Goal: Communication & Community: Answer question/provide support

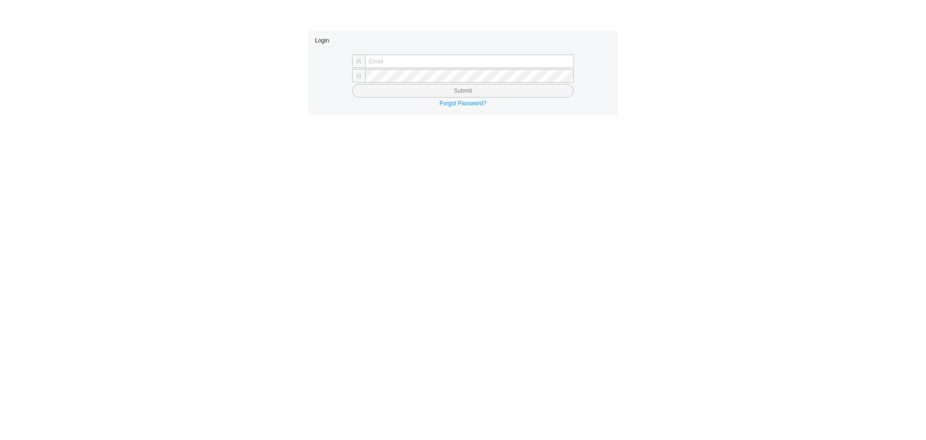
type input "[EMAIL_ADDRESS][DOMAIN_NAME]"
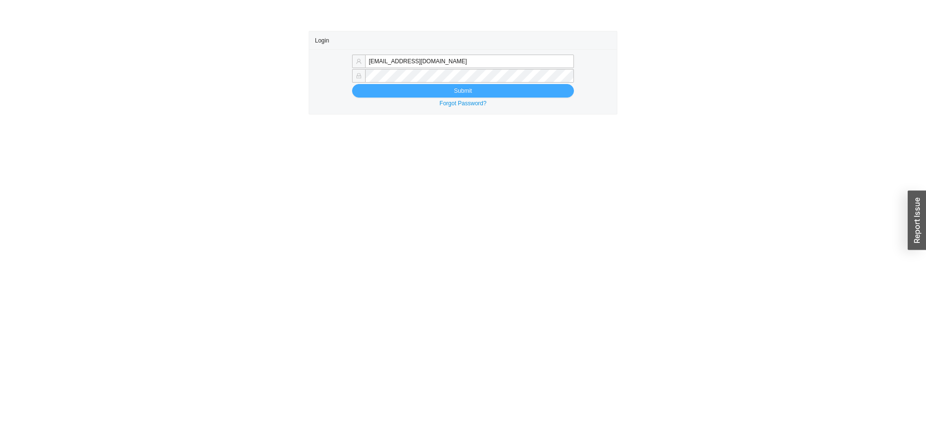
click at [381, 89] on button "Submit" at bounding box center [463, 91] width 222 height 14
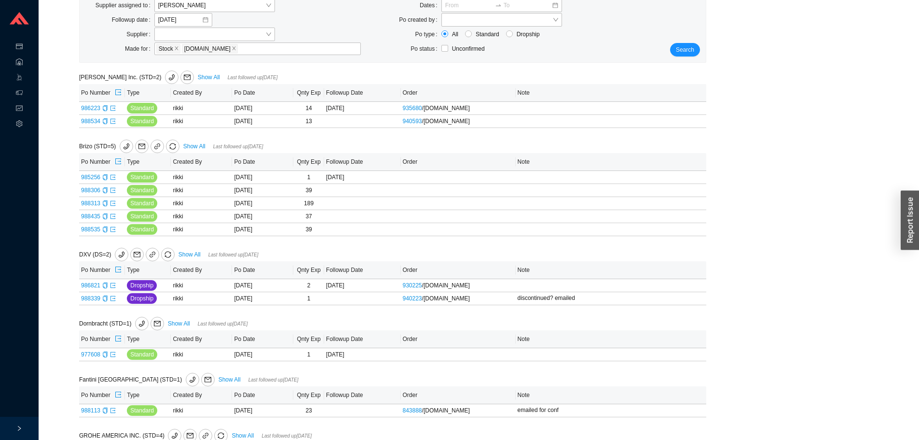
scroll to position [96, 0]
click at [115, 110] on icon "export" at bounding box center [113, 107] width 6 height 6
click at [110, 119] on td "988534" at bounding box center [102, 120] width 46 height 13
click at [110, 119] on icon "export" at bounding box center [113, 120] width 6 height 6
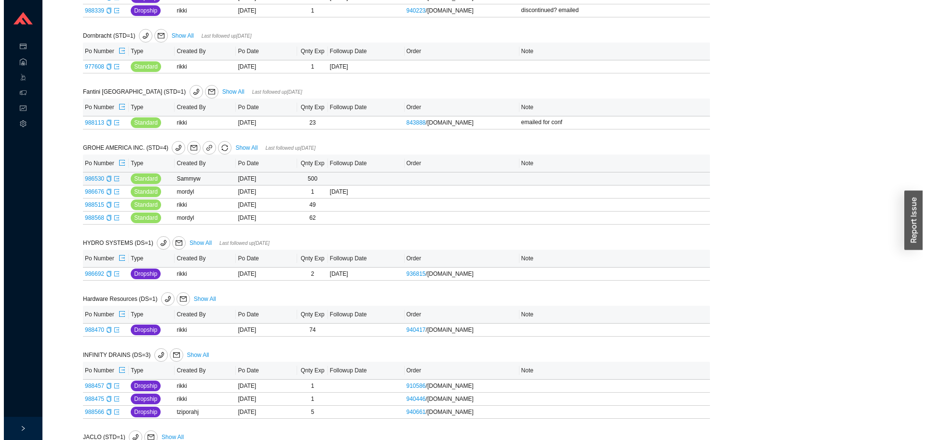
scroll to position [482, 0]
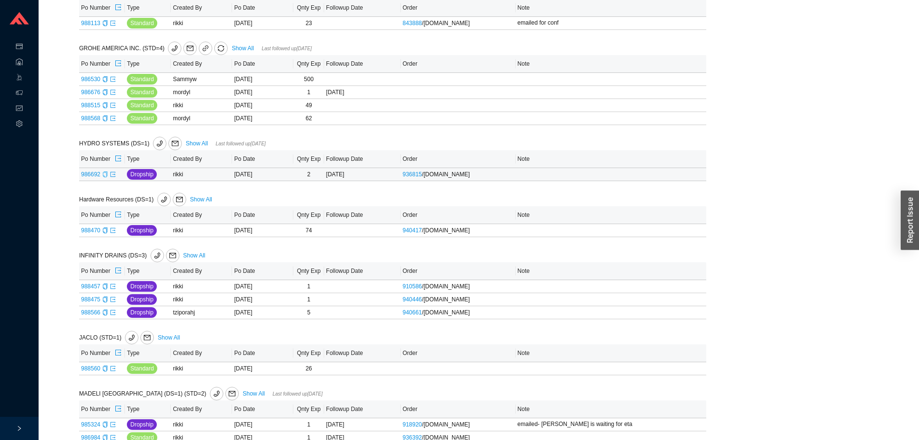
click at [105, 174] on icon "copy" at bounding box center [105, 174] width 4 height 6
click at [169, 147] on span "mail" at bounding box center [175, 143] width 13 height 7
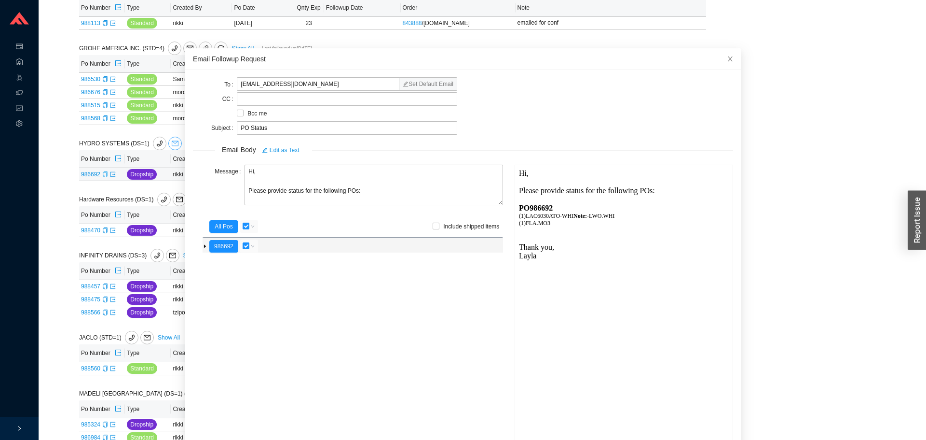
scroll to position [0, 0]
drag, startPoint x: 259, startPoint y: 176, endPoint x: 228, endPoint y: 173, distance: 31.1
click at [228, 173] on div "Message Hi, Please provide status for the following POs:" at bounding box center [348, 186] width 310 height 42
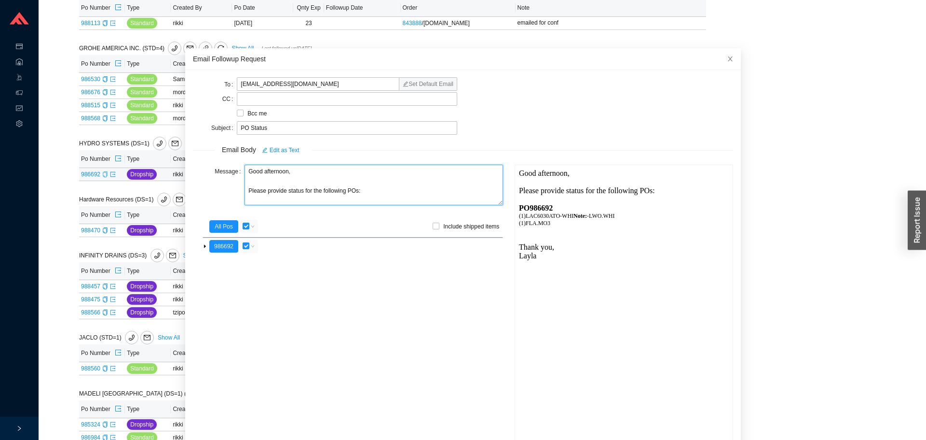
click at [286, 188] on textarea "Good afternoon, Please provide status for the following POs:" at bounding box center [374, 185] width 259 height 41
drag, startPoint x: 289, startPoint y: 192, endPoint x: 294, endPoint y: 191, distance: 5.9
click at [291, 191] on textarea "Good afternoon, Please provide the status/ tracking for the following POs:" at bounding box center [374, 185] width 259 height 41
click at [295, 191] on textarea "Good afternoon, Please provide the status/ tracking for the following POs:" at bounding box center [374, 185] width 259 height 41
click at [373, 188] on textarea "Good afternoon, Please provide the status/ tracking for the following POs:" at bounding box center [374, 185] width 259 height 41
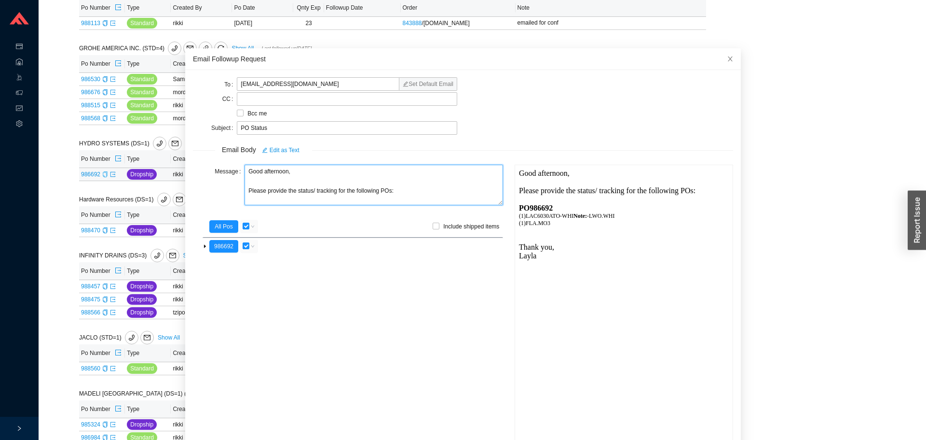
click at [373, 188] on textarea "Good afternoon, Please provide the status/ tracking for the following POs:" at bounding box center [374, 185] width 259 height 41
type textarea "Good afternoon, Please provide the status/ tracking for this PO:"
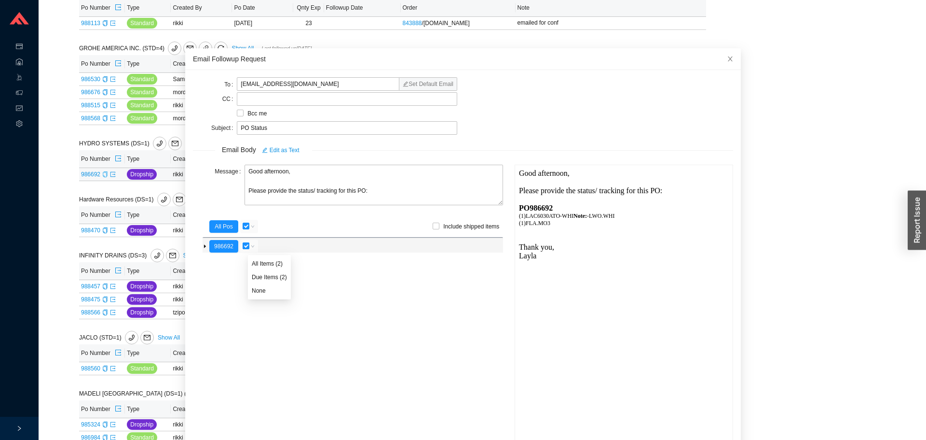
click at [247, 246] on input "checkbox" at bounding box center [246, 245] width 7 height 7
checkbox input "false"
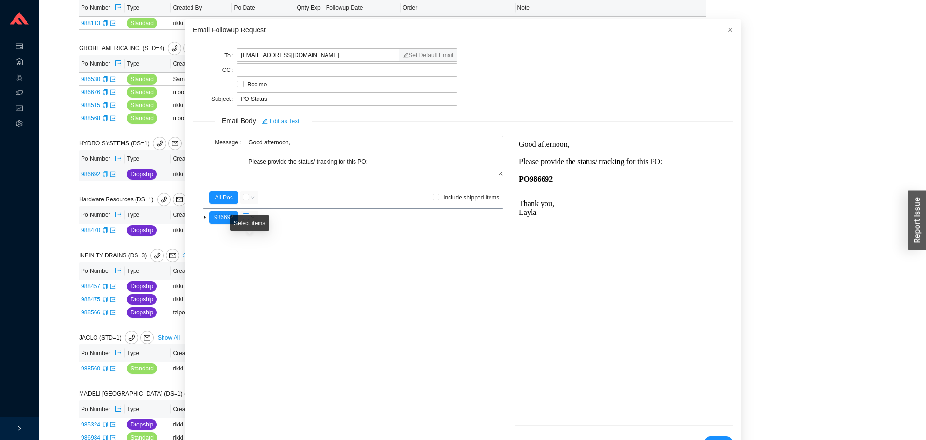
scroll to position [57, 0]
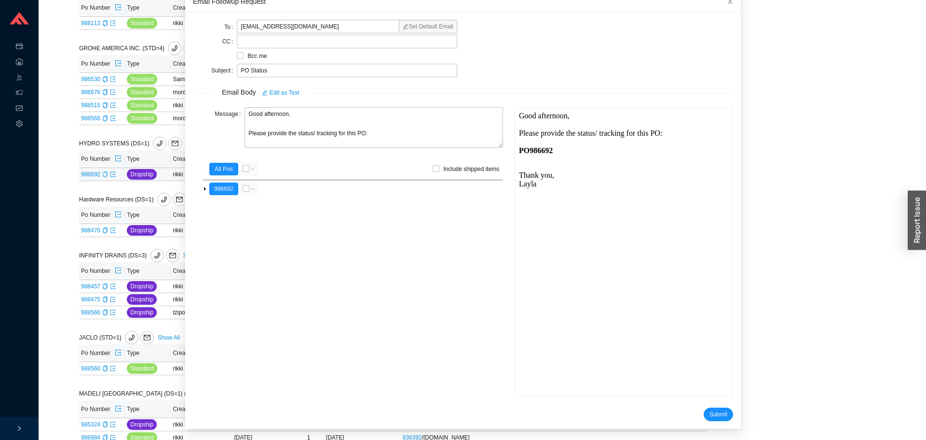
click at [694, 404] on form "To customerservice@hydrosystem.com Set Default Email CC Bcc me Subject PO Statu…" at bounding box center [463, 220] width 540 height 400
click at [704, 408] on button "Submit" at bounding box center [718, 414] width 29 height 14
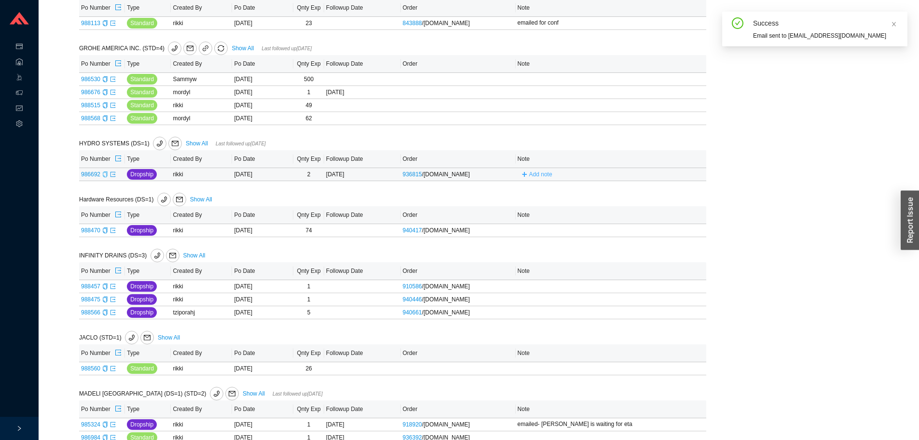
click at [521, 178] on button "Add note" at bounding box center [537, 174] width 39 height 11
click at [531, 178] on input "text" at bounding box center [594, 174] width 151 height 14
click at [563, 197] on div "Cancel Save" at bounding box center [594, 180] width 159 height 35
drag, startPoint x: 578, startPoint y: 176, endPoint x: 582, endPoint y: 181, distance: 7.2
click at [578, 176] on input "text" at bounding box center [594, 174] width 151 height 14
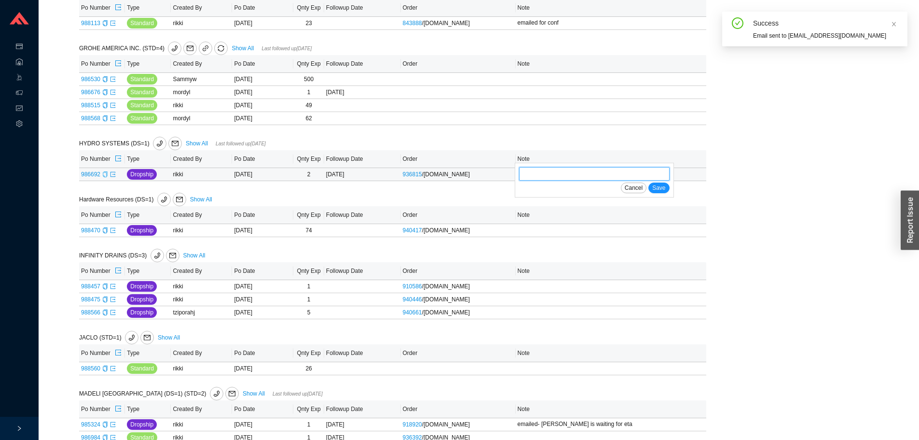
type input "emailed"
click at [658, 188] on span "Save" at bounding box center [658, 188] width 13 height 10
click at [106, 232] on icon "copy" at bounding box center [105, 230] width 4 height 6
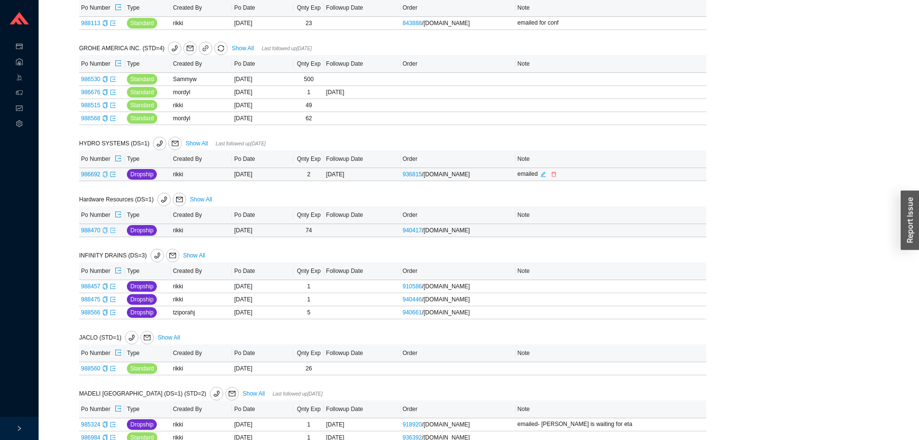
click at [113, 233] on icon "export" at bounding box center [113, 230] width 6 height 6
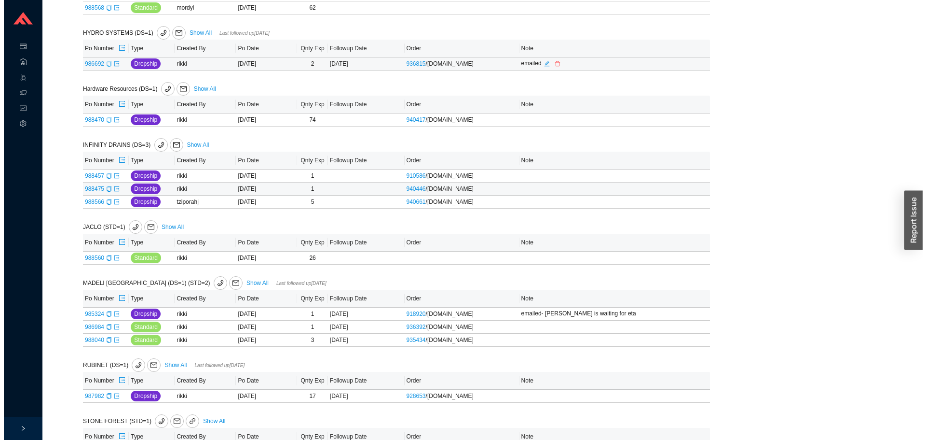
scroll to position [641, 0]
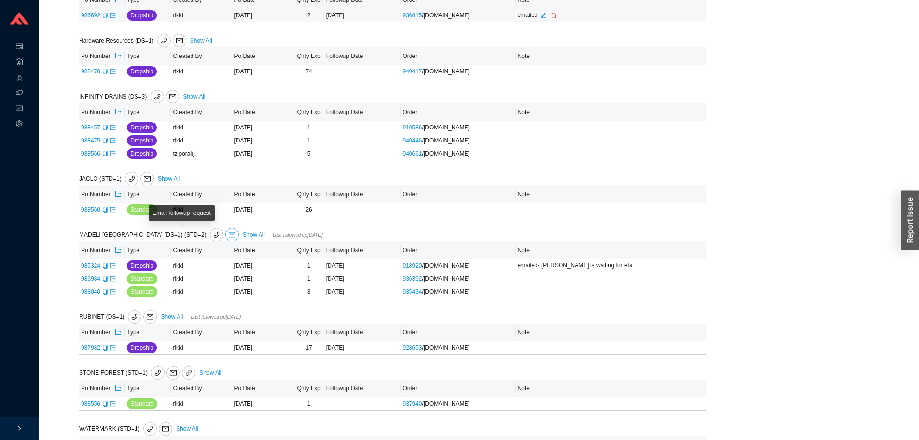
click at [229, 236] on icon "mail" at bounding box center [232, 234] width 7 height 7
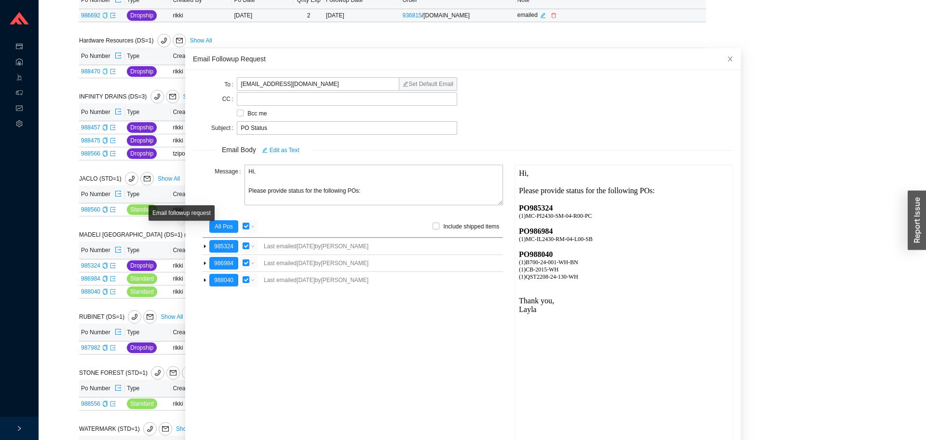
scroll to position [0, 0]
click at [220, 244] on button "985324" at bounding box center [223, 246] width 29 height 13
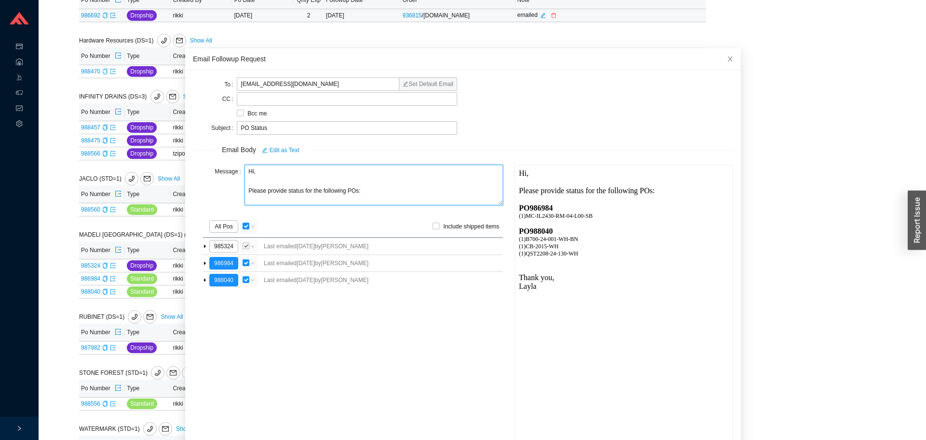
click at [274, 172] on textarea "Hi, Please provide status for the following POs:" at bounding box center [374, 185] width 259 height 41
click at [286, 186] on textarea "Hi Harold, Please provide status for the following POs:" at bounding box center [374, 185] width 259 height 41
click at [285, 192] on textarea "Hi Harold, Please provide status for the following POs:" at bounding box center [374, 185] width 259 height 41
type textarea "Hi Harold, Please provide the status/ tracking for the following POs:"
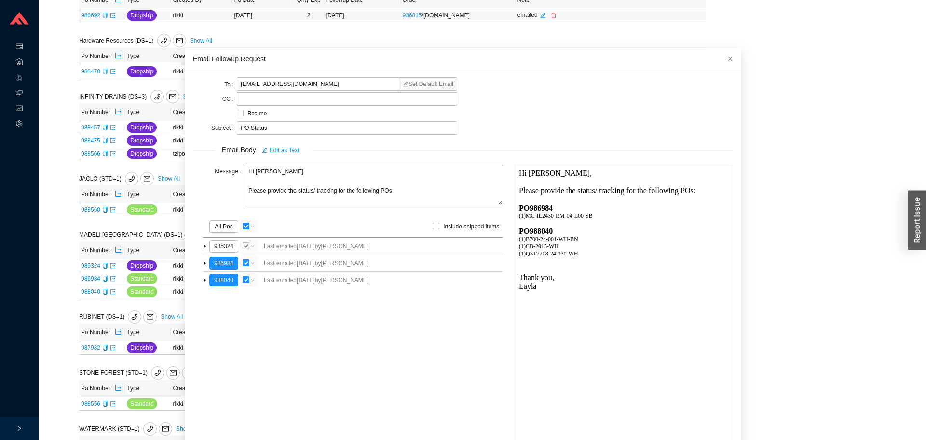
click at [246, 228] on input "checkbox" at bounding box center [246, 225] width 7 height 7
checkbox input "false"
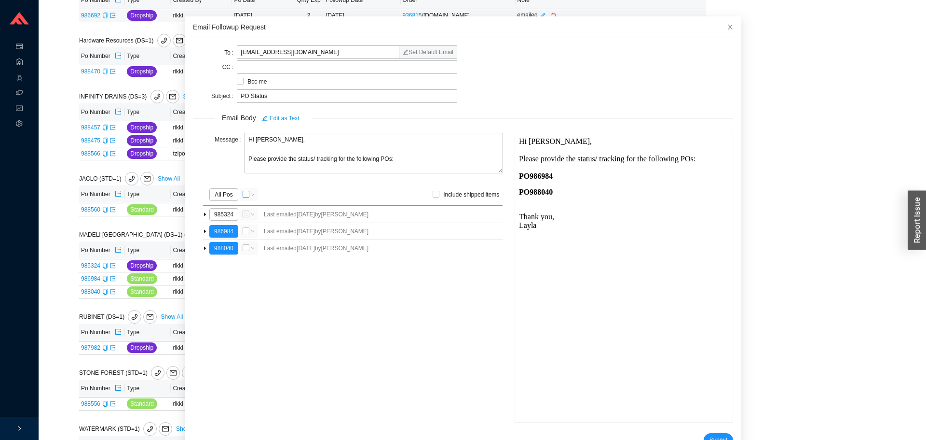
scroll to position [57, 0]
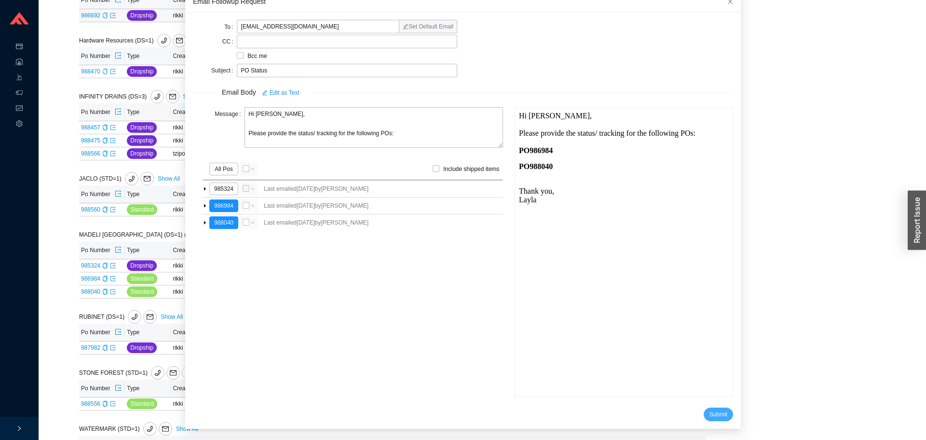
click at [710, 417] on span "Submit" at bounding box center [719, 414] width 18 height 10
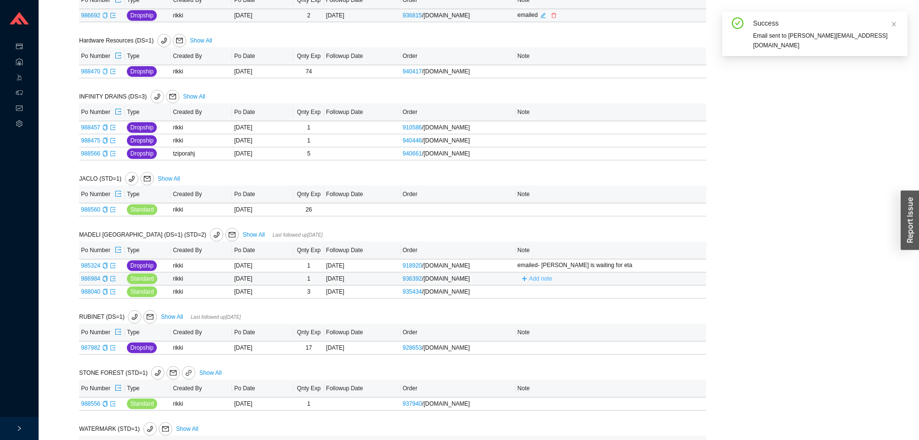
click at [541, 276] on span "Add note" at bounding box center [540, 279] width 23 height 10
click at [538, 281] on input "text" at bounding box center [594, 278] width 151 height 14
type input "emailed"
click at [594, 297] on div "Cancel Save" at bounding box center [594, 292] width 151 height 11
click at [661, 293] on span "Save" at bounding box center [658, 292] width 13 height 10
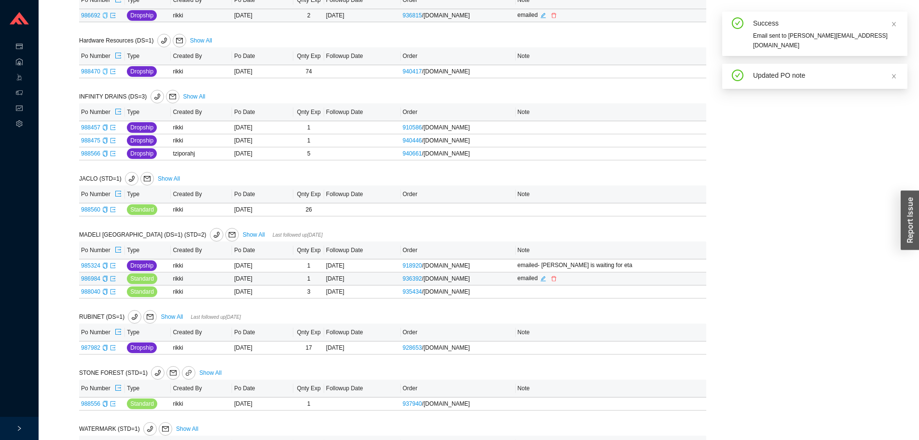
drag, startPoint x: 512, startPoint y: 280, endPoint x: 519, endPoint y: 286, distance: 9.2
click at [511, 280] on td "936392 / QualityBath.com" at bounding box center [458, 278] width 115 height 13
click at [529, 290] on span "Add note" at bounding box center [540, 292] width 23 height 10
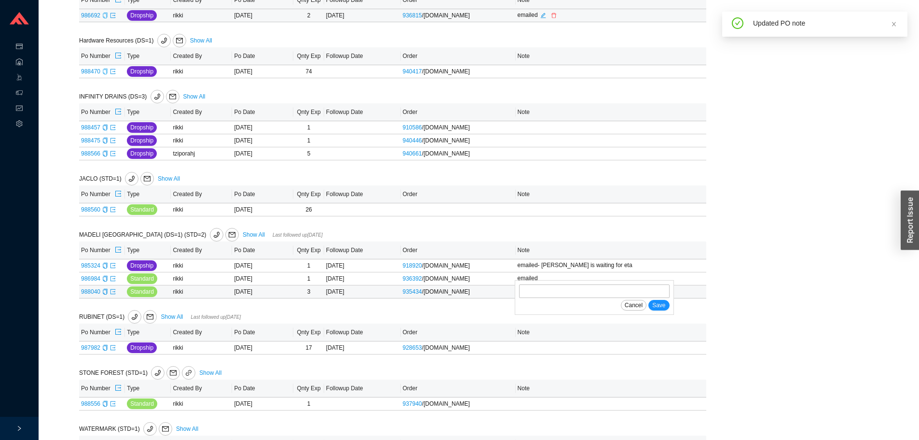
drag, startPoint x: 536, startPoint y: 297, endPoint x: 564, endPoint y: 306, distance: 29.6
click at [536, 297] on input "text" at bounding box center [594, 291] width 151 height 14
type input "emailed"
click at [665, 308] on span "Save" at bounding box center [658, 305] width 13 height 10
click at [104, 266] on icon "copy" at bounding box center [105, 265] width 6 height 6
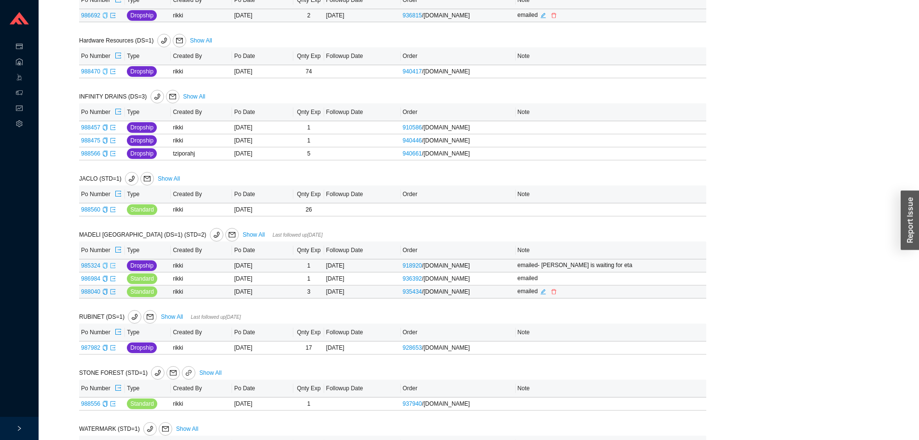
click at [115, 268] on icon "export" at bounding box center [113, 265] width 6 height 6
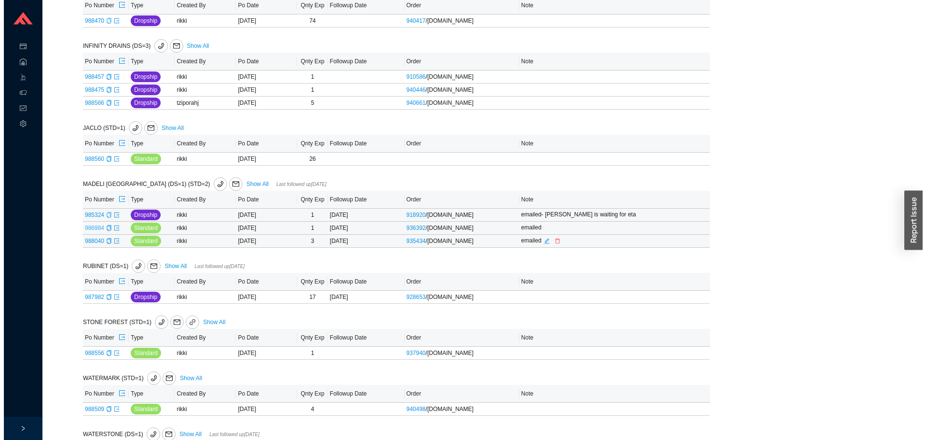
scroll to position [738, 0]
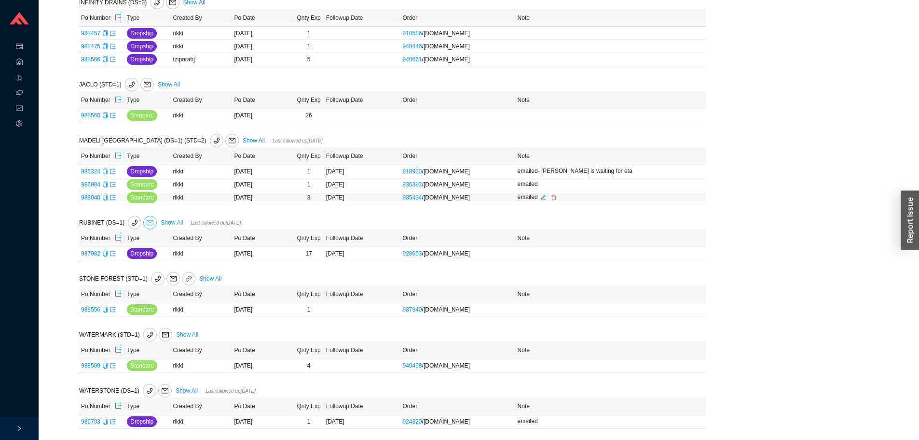
click at [147, 223] on icon "mail" at bounding box center [150, 222] width 7 height 7
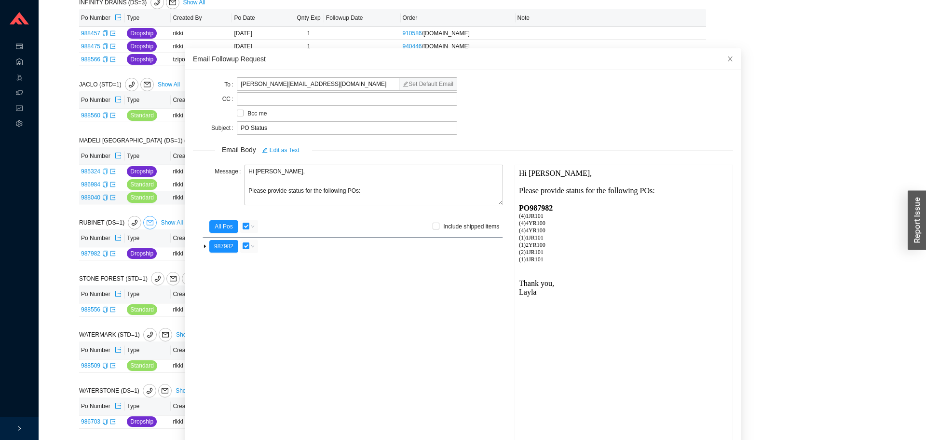
scroll to position [0, 0]
click at [284, 191] on textarea "Hi Melissa, Please provide status for the following POs:" at bounding box center [374, 185] width 259 height 41
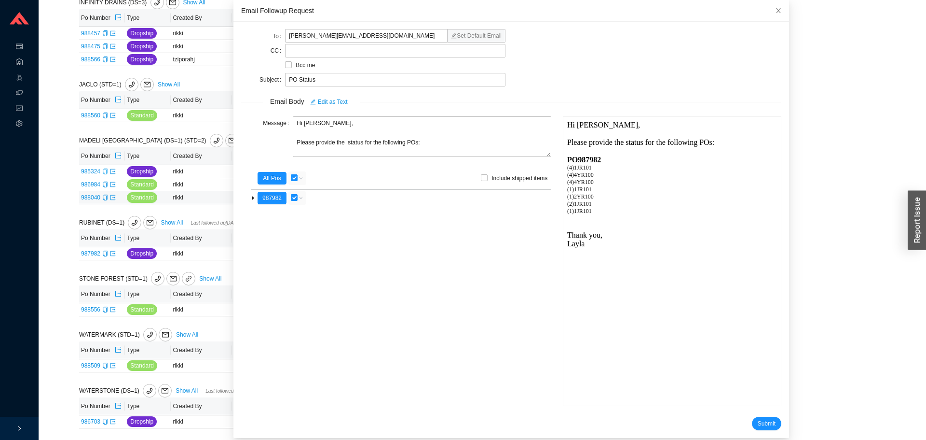
drag, startPoint x: 529, startPoint y: 55, endPoint x: 513, endPoint y: 93, distance: 40.9
click at [359, 145] on textarea "Hi Melissa, Please provide the status for the following POs:" at bounding box center [421, 136] width 259 height 41
click at [421, 145] on textarea "Hi Melissa, Please provide the status/ tracking for the following POs:" at bounding box center [421, 136] width 259 height 41
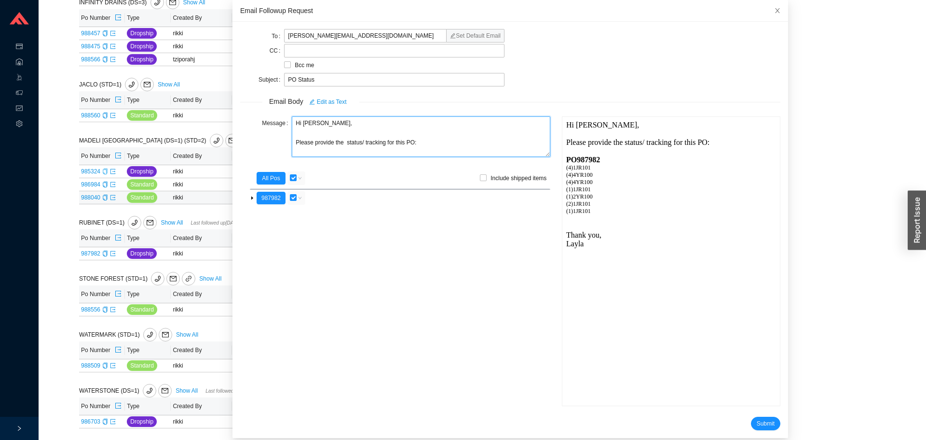
type textarea "Hi Melissa, Please provide the status/ tracking for this PO:"
click at [293, 194] on label "button" at bounding box center [293, 198] width 7 height 10
click at [293, 194] on input "checkbox" at bounding box center [293, 197] width 7 height 7
checkbox input "false"
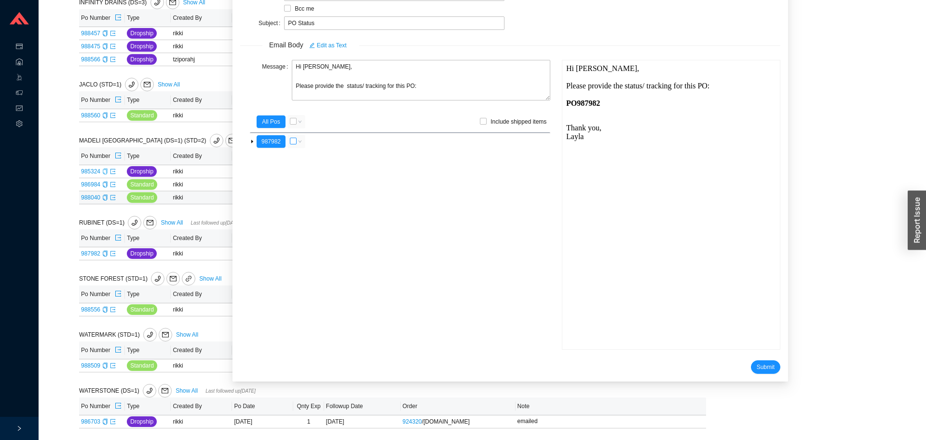
scroll to position [57, 0]
click at [742, 358] on form "To melissa@rubinet.com Set Default Email CC Bcc me Subject PO Status Email Body…" at bounding box center [510, 172] width 540 height 400
click at [757, 361] on span "Submit" at bounding box center [766, 366] width 18 height 10
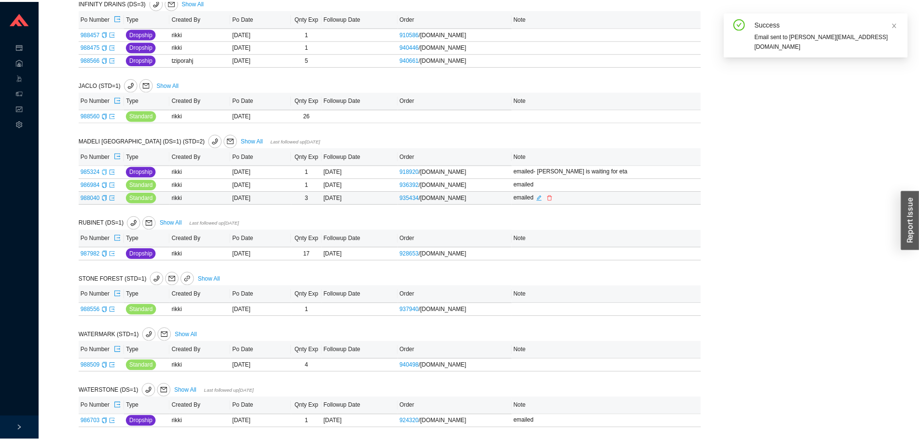
scroll to position [9, 0]
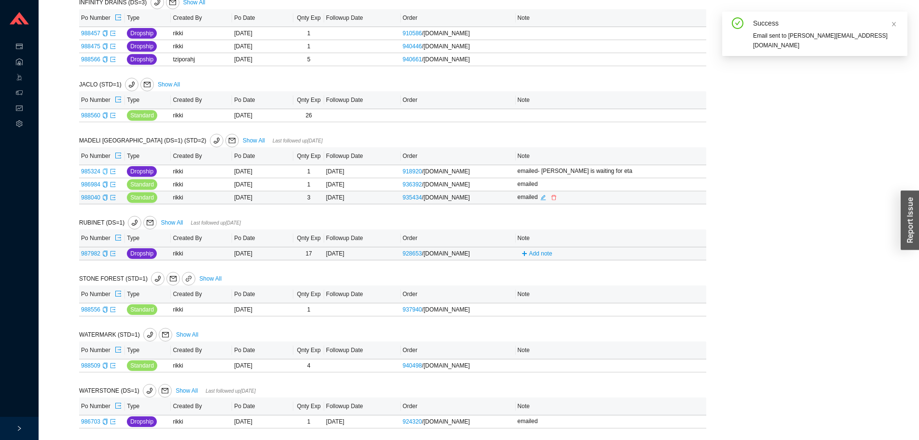
click at [539, 251] on td "Add note" at bounding box center [611, 253] width 191 height 13
click at [533, 255] on span "Add note" at bounding box center [540, 253] width 23 height 10
click at [537, 259] on input "text" at bounding box center [594, 253] width 151 height 14
type input "emailed"
click at [662, 271] on span "Save" at bounding box center [658, 267] width 13 height 10
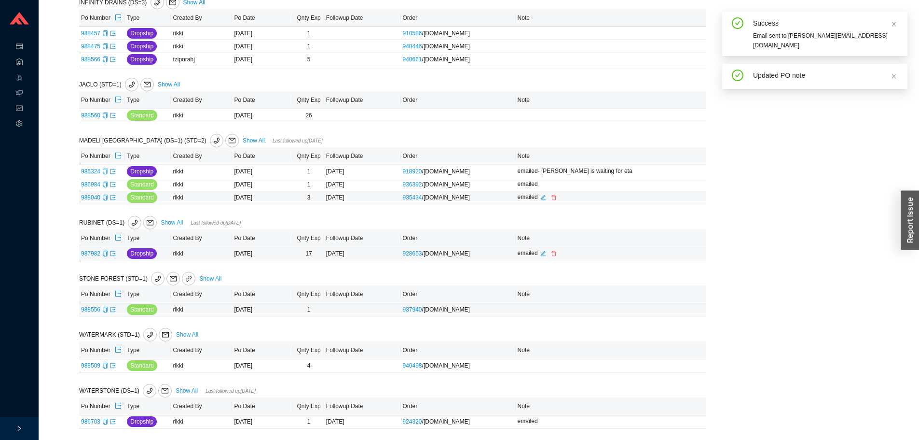
scroll to position [739, 0]
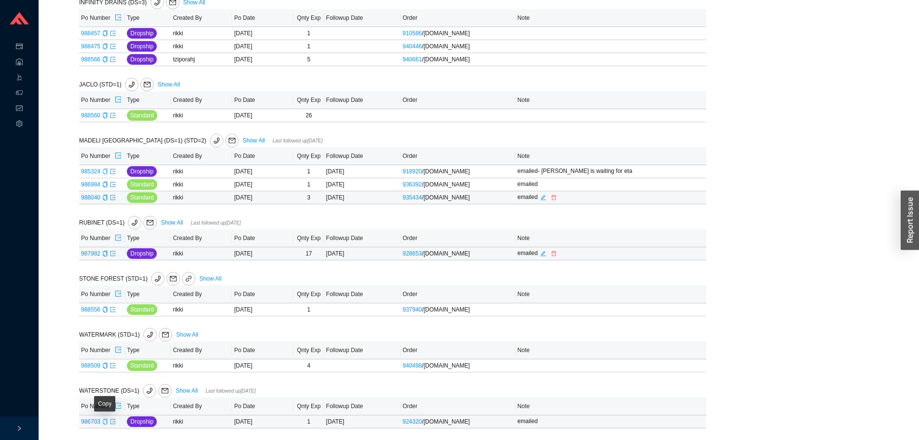
click at [106, 421] on icon "copy" at bounding box center [105, 421] width 6 height 6
click at [113, 423] on icon "export" at bounding box center [112, 420] width 5 height 5
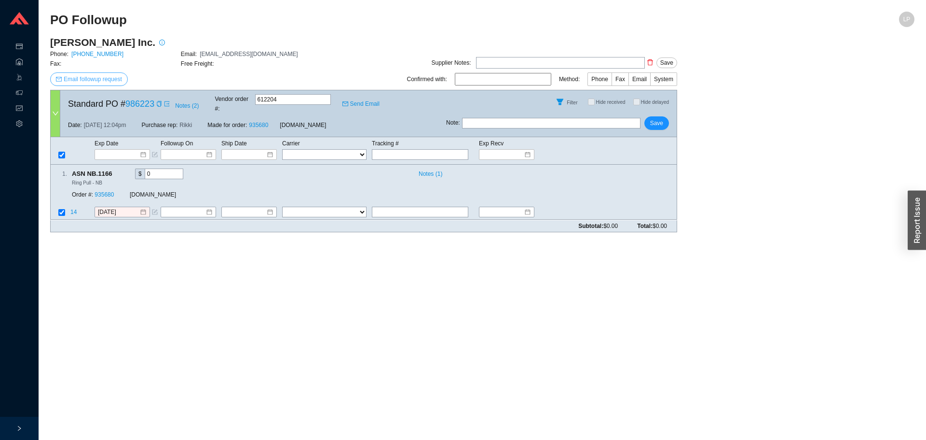
click at [86, 80] on span "Email followup request" at bounding box center [93, 79] width 58 height 10
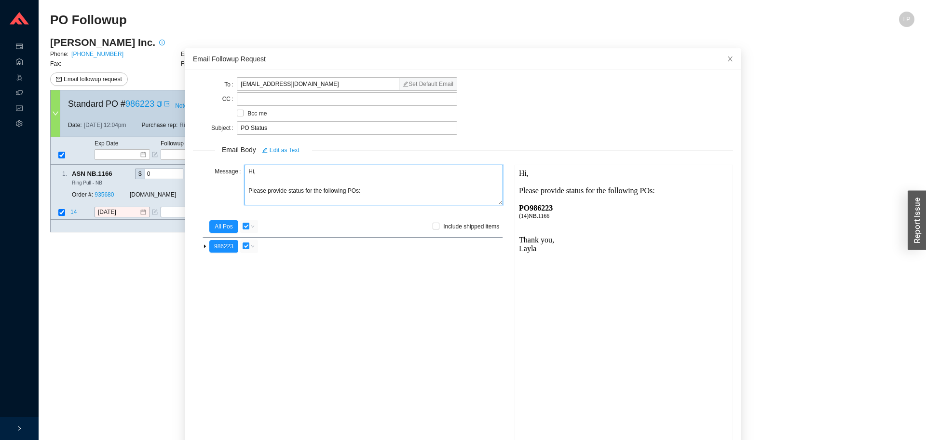
click at [287, 194] on textarea "Hi, Please provide status for the following POs:" at bounding box center [374, 185] width 259 height 41
click at [285, 193] on textarea "Hi, Please provide status for the following POs:" at bounding box center [374, 185] width 259 height 41
click at [366, 187] on textarea "Hi, Please provide the status/ tracking for the following POs:" at bounding box center [374, 185] width 259 height 41
drag, startPoint x: 261, startPoint y: 178, endPoint x: 254, endPoint y: 177, distance: 7.3
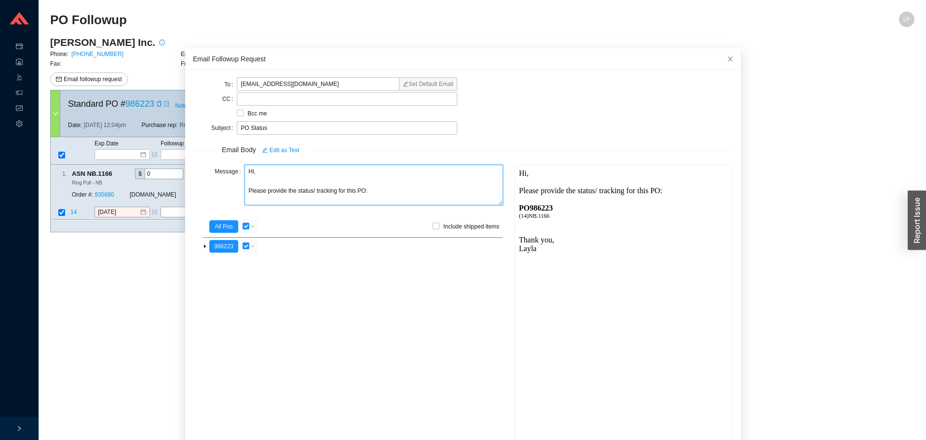
click at [254, 177] on textarea "Hi, Please provide the status/ tracking for this PO:" at bounding box center [374, 185] width 259 height 41
drag, startPoint x: 256, startPoint y: 168, endPoint x: 220, endPoint y: 171, distance: 36.3
click at [220, 171] on div "Message Hi, Please provide the status/ tracking for this PO:" at bounding box center [348, 186] width 310 height 42
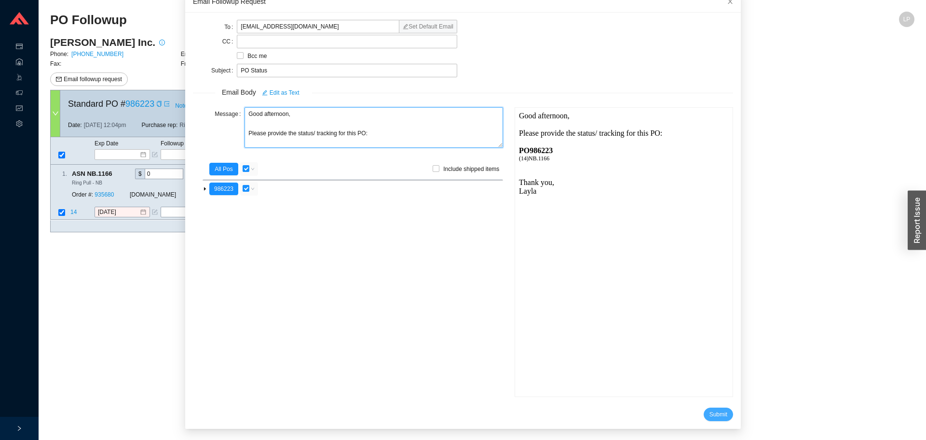
type textarea "Good afternoon, Please provide the status/ tracking for this PO:"
click at [704, 419] on button "Submit" at bounding box center [718, 414] width 29 height 14
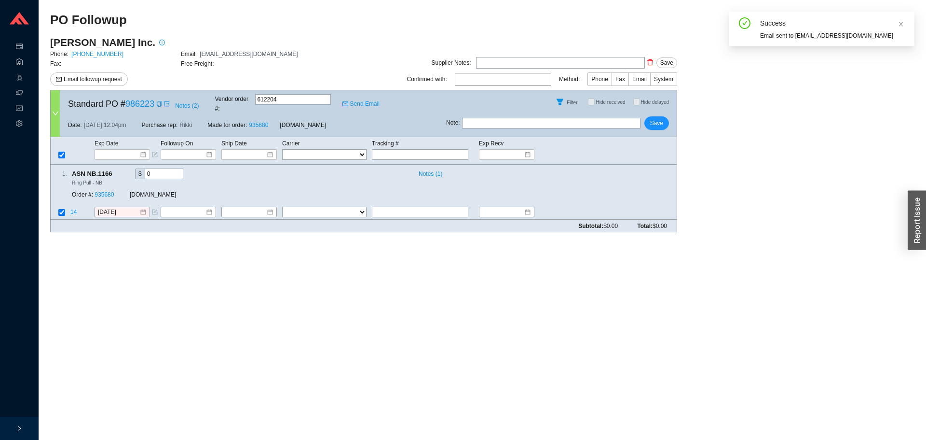
click at [705, 413] on main "PO Followup LP Ashley Norton Inc. Phone: 973-835-4027 Email: orders@ashleynorto…" at bounding box center [482, 226] width 865 height 428
click at [569, 118] on input "text" at bounding box center [551, 123] width 179 height 11
type input "emailed"
click at [158, 101] on icon "copy" at bounding box center [159, 104] width 6 height 6
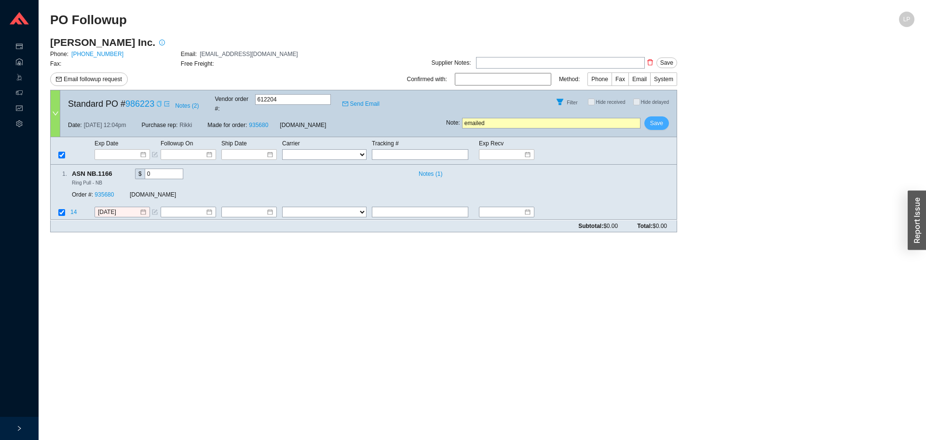
click at [664, 117] on button "Save" at bounding box center [657, 123] width 25 height 14
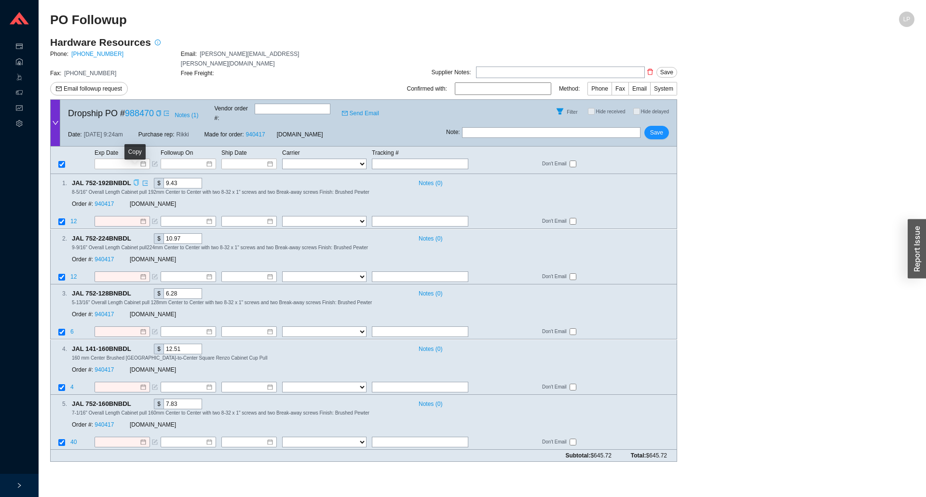
click at [134, 180] on icon "copy" at bounding box center [136, 183] width 6 height 6
click at [843, 231] on main "Hardware Resources Phone: 800-463-0660 Email: monique.weathers@hardwareresource…" at bounding box center [482, 253] width 865 height 434
click at [112, 159] on input at bounding box center [118, 164] width 41 height 10
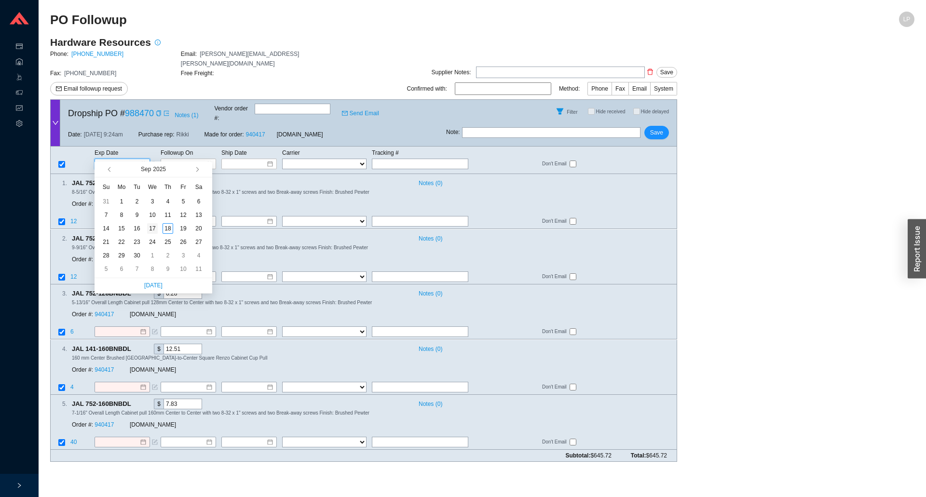
type input "9/17/2025"
click at [155, 227] on div "17" at bounding box center [152, 228] width 11 height 11
type input "[DATE]"
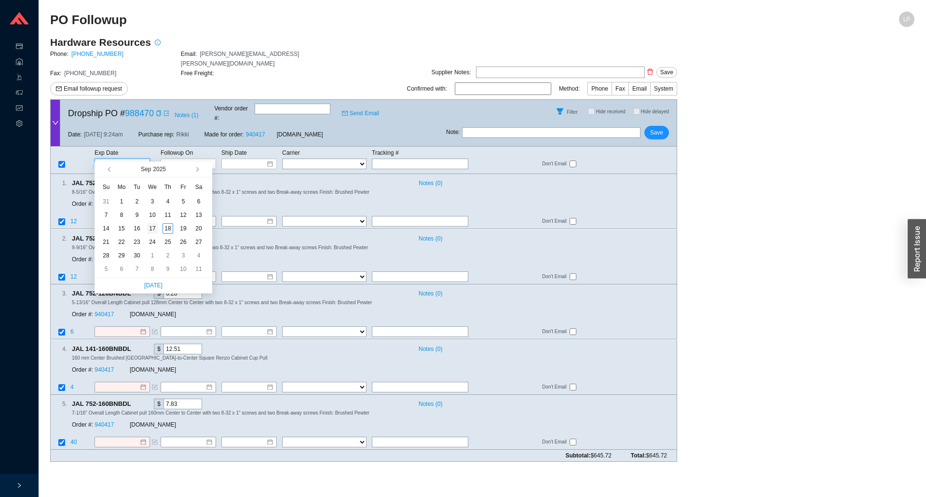
type input "[DATE]"
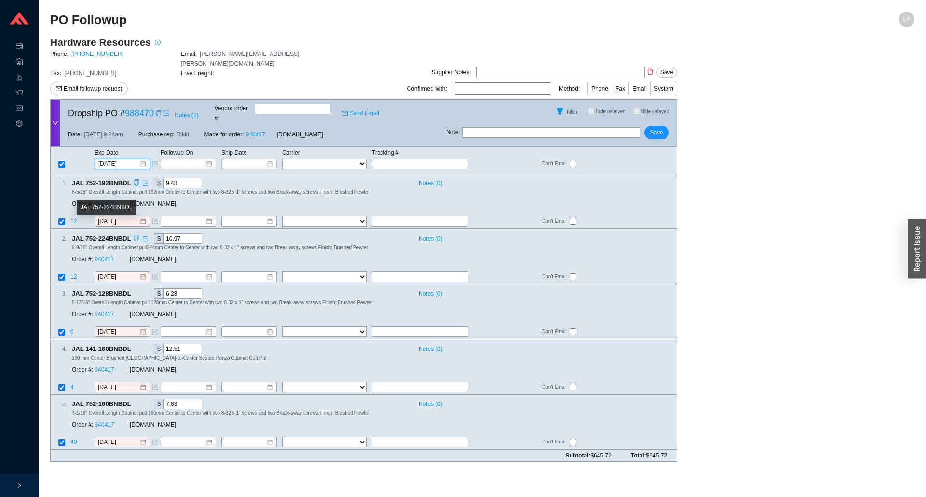
click at [134, 235] on icon "copy" at bounding box center [136, 238] width 5 height 6
click at [801, 228] on main "Hardware Resources Phone: 800-463-0660 Email: monique.weathers@hardwareresource…" at bounding box center [482, 253] width 865 height 434
drag, startPoint x: 135, startPoint y: 285, endPoint x: 124, endPoint y: 289, distance: 11.9
click at [135, 290] on icon "copy" at bounding box center [136, 293] width 6 height 6
click at [926, 242] on div "button" at bounding box center [917, 248] width 18 height 59
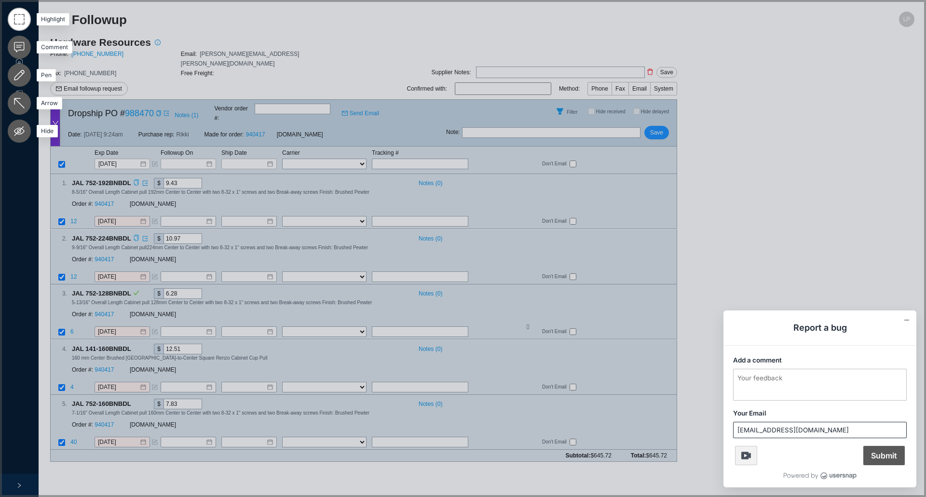
drag, startPoint x: 528, startPoint y: 329, endPoint x: 581, endPoint y: 258, distance: 88.2
click at [527, 324] on icon at bounding box center [463, 248] width 926 height 497
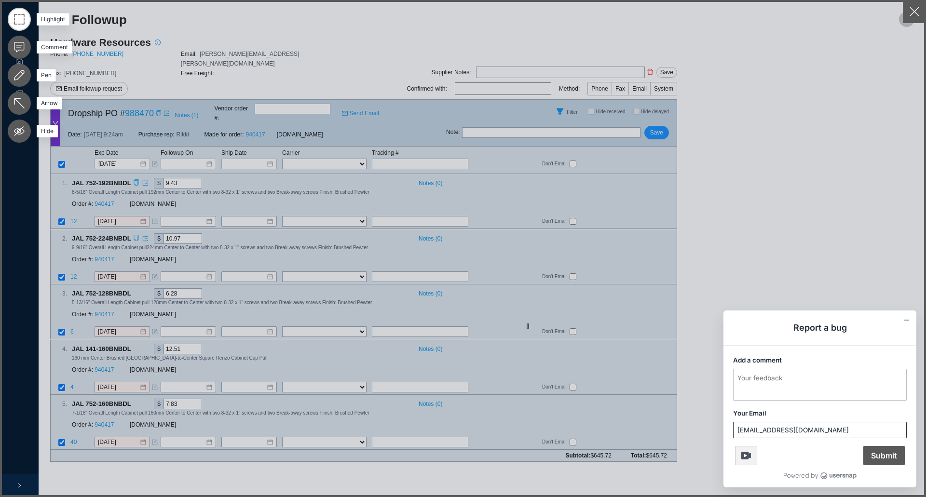
drag, startPoint x: 916, startPoint y: 13, endPoint x: 897, endPoint y: 44, distance: 36.4
click at [916, 14] on button "button" at bounding box center [914, 11] width 23 height 23
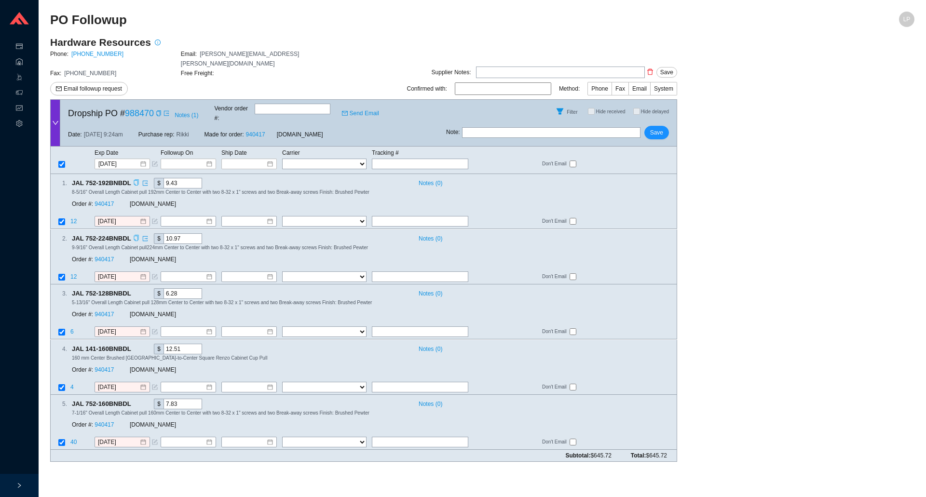
click at [838, 153] on main "Hardware Resources Phone: 800-463-0660 Email: monique.weathers@hardwareresource…" at bounding box center [482, 253] width 865 height 434
click at [133, 345] on icon "copy" at bounding box center [136, 348] width 6 height 6
click at [926, 287] on section "PO Followup LP Hardware Resources Phone: 800-463-0660 Email: monique.weathers@h…" at bounding box center [483, 248] width 888 height 497
click at [134, 400] on icon "copy" at bounding box center [136, 403] width 6 height 6
click at [926, 312] on section "PO Followup LP Hardware Resources Phone: 800-463-0660 Email: monique.weathers@h…" at bounding box center [483, 248] width 888 height 497
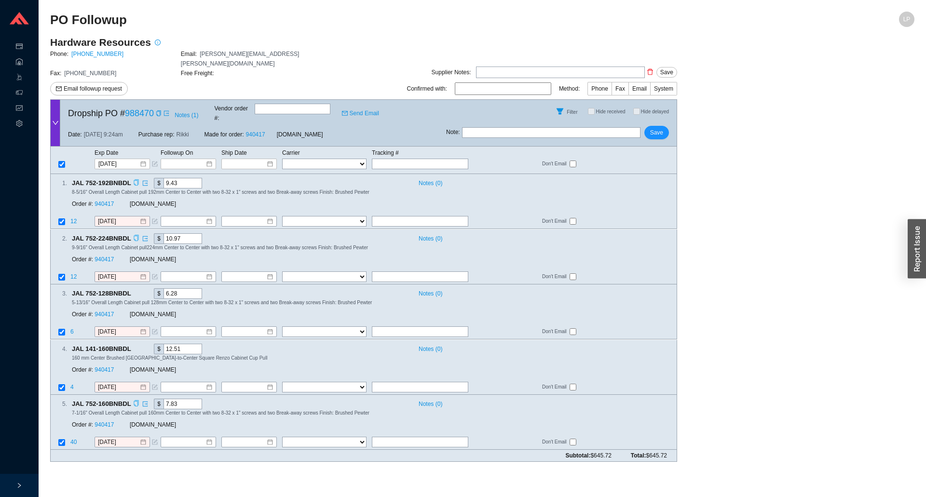
click at [562, 127] on input "text" at bounding box center [551, 132] width 179 height 11
type input "emailed"
click at [664, 126] on button "Save" at bounding box center [657, 133] width 25 height 14
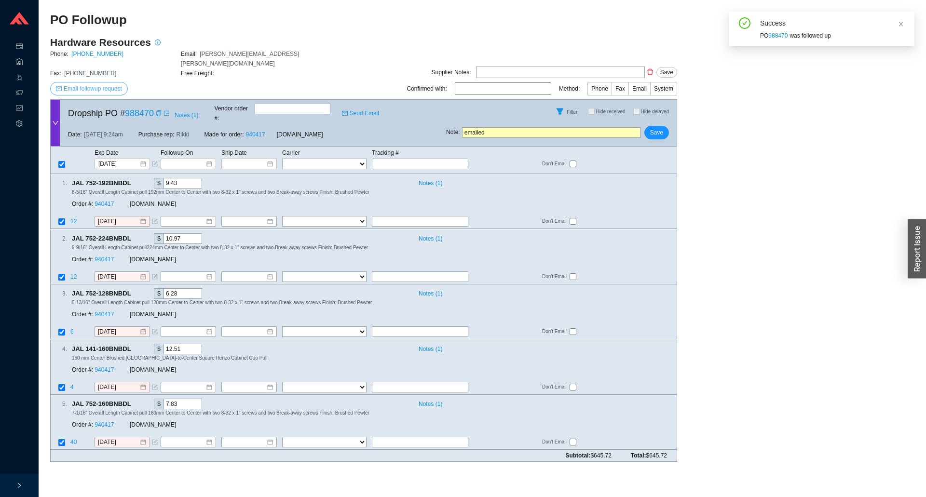
click at [120, 90] on span "Email followup request" at bounding box center [93, 89] width 58 height 10
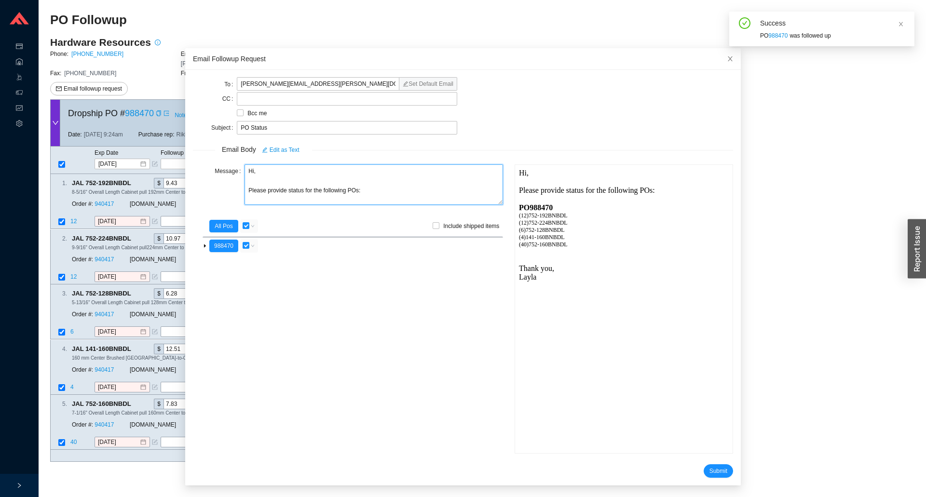
drag, startPoint x: 258, startPoint y: 175, endPoint x: 232, endPoint y: 176, distance: 25.6
click at [232, 176] on div "Message Hi, Please provide status for the following POs:" at bounding box center [348, 186] width 310 height 42
click at [288, 191] on textarea "Good afternoon, Please provide status for the following POs:" at bounding box center [374, 185] width 259 height 41
drag, startPoint x: 336, startPoint y: 196, endPoint x: 340, endPoint y: 193, distance: 5.1
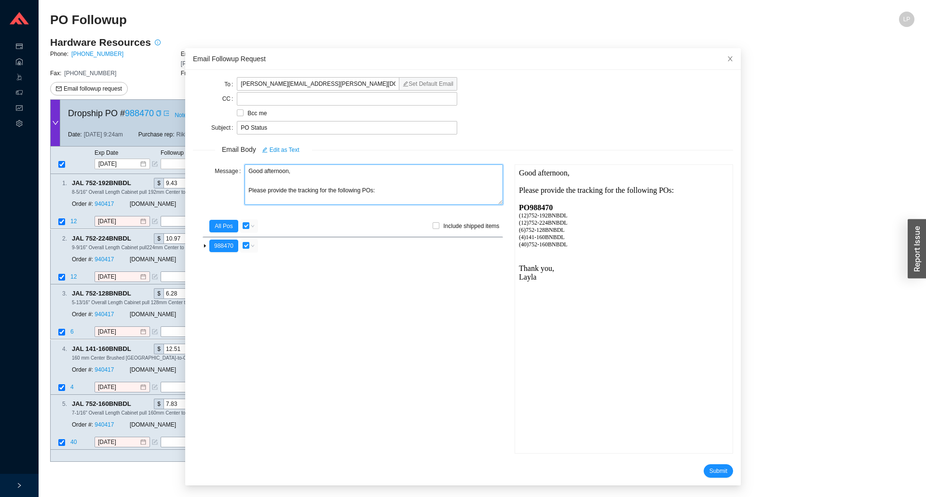
click at [336, 196] on textarea "Good afternoon, Please provide the tracking for the following POs:" at bounding box center [374, 185] width 259 height 41
click at [340, 193] on textarea "Good afternoon, Please provide the tracking for the following POs:" at bounding box center [374, 185] width 259 height 41
type textarea "Good afternoon, Please provide the tracking for this PO:"
click at [243, 245] on input "checkbox" at bounding box center [246, 245] width 7 height 7
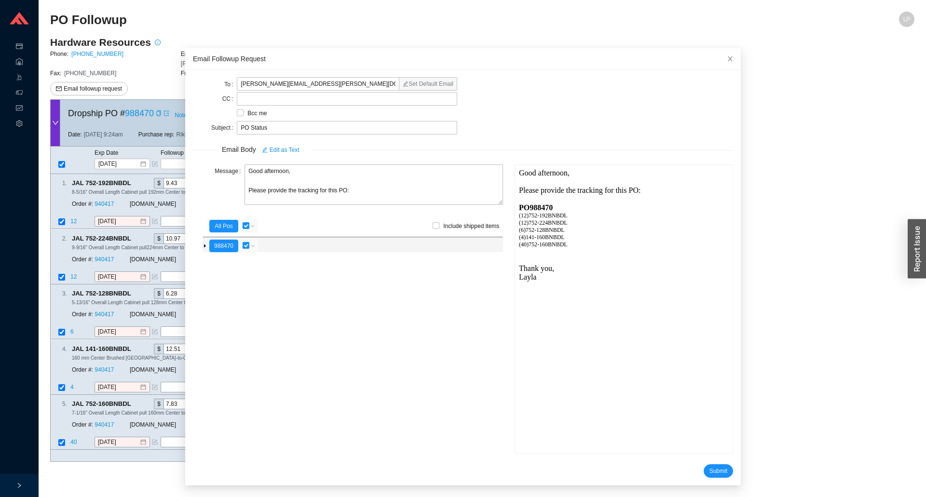
checkbox input "false"
click at [710, 472] on span "Submit" at bounding box center [719, 472] width 18 height 10
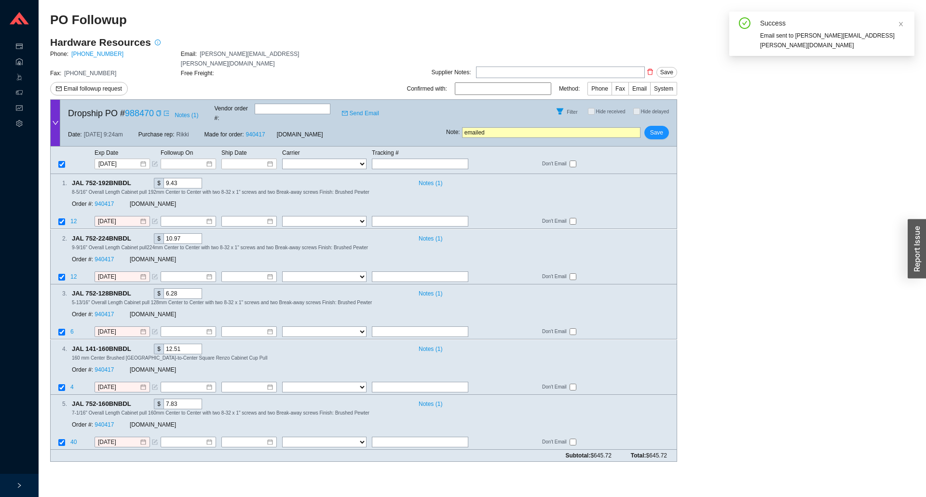
click at [522, 129] on input "emailed" at bounding box center [551, 132] width 179 height 11
click at [656, 128] on span "Save" at bounding box center [656, 133] width 13 height 10
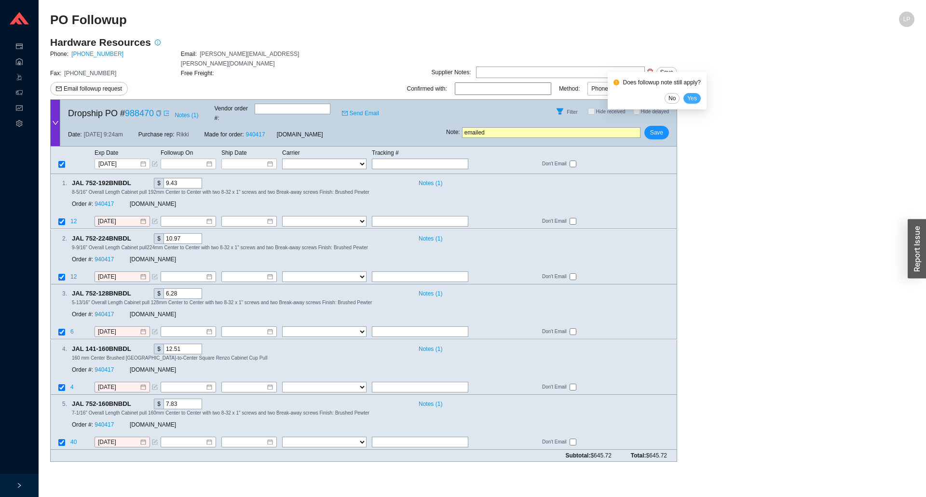
click at [690, 98] on span "Yes" at bounding box center [693, 99] width 10 height 10
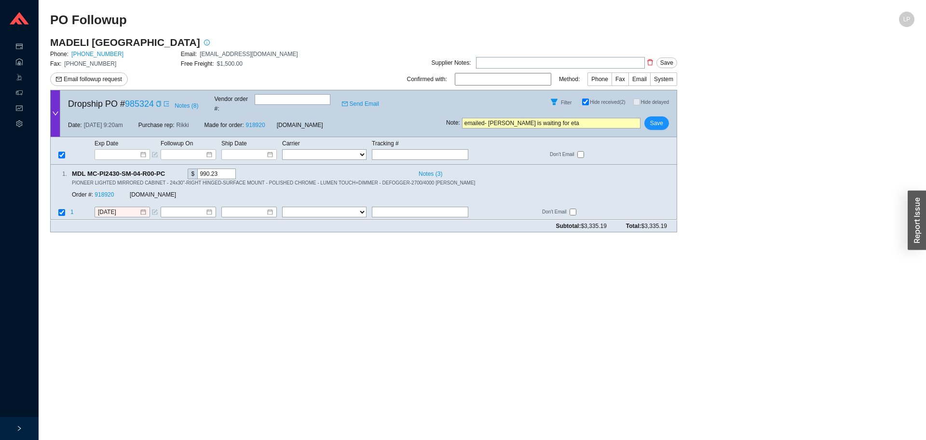
drag, startPoint x: 487, startPoint y: 115, endPoint x: 452, endPoint y: 116, distance: 35.2
click at [452, 118] on span "Note : emailed- [PERSON_NAME] is waiting for eta" at bounding box center [543, 123] width 194 height 11
type input "[PERSON_NAME] is waiting for [PERSON_NAME]"
click at [662, 119] on span "Save" at bounding box center [656, 123] width 13 height 10
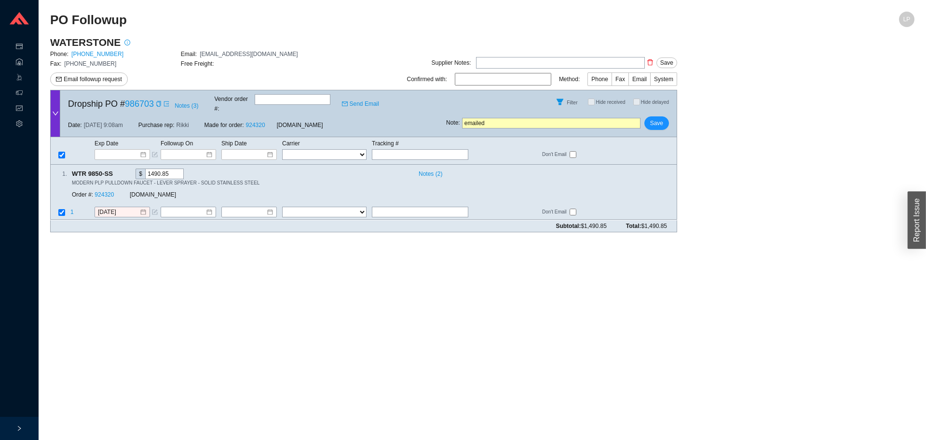
click at [44, 264] on section "PO Followup LP WATERSTONE Phone: 951-304-0520 Email: wscustomerpo@waterstoneco.…" at bounding box center [483, 220] width 888 height 440
click at [182, 105] on span "Notes ( 3 )" at bounding box center [187, 106] width 24 height 10
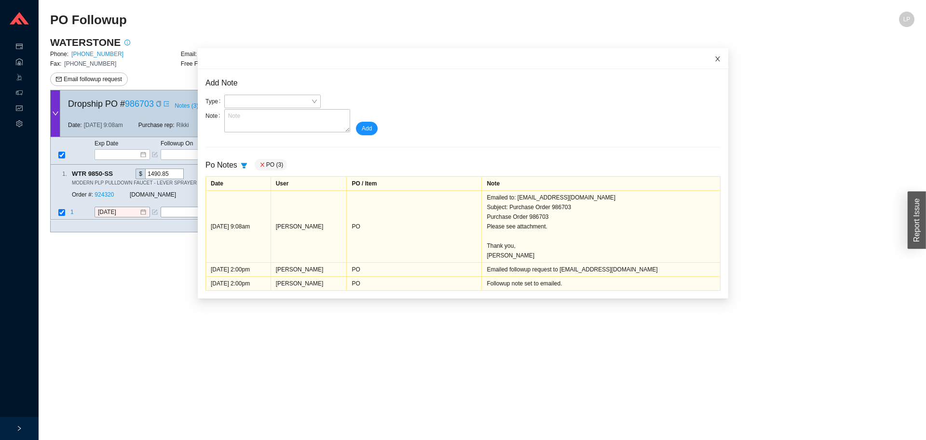
click at [712, 61] on span "Close" at bounding box center [717, 58] width 21 height 21
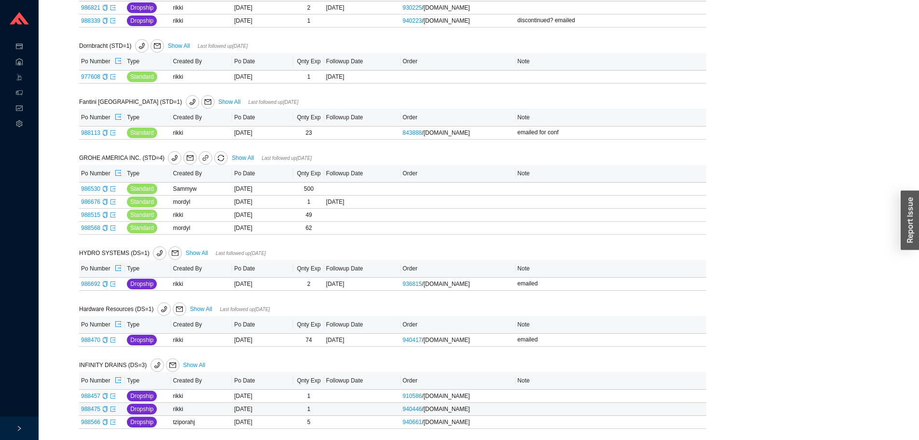
scroll to position [482, 0]
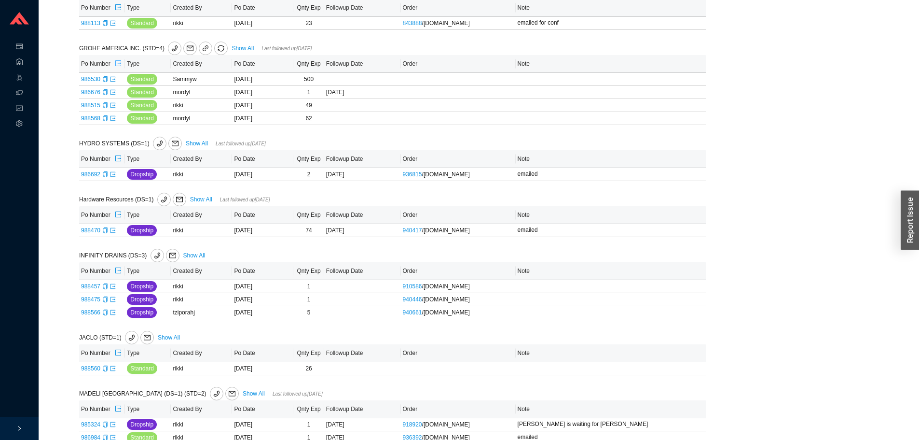
click at [119, 65] on icon "export" at bounding box center [118, 63] width 7 height 7
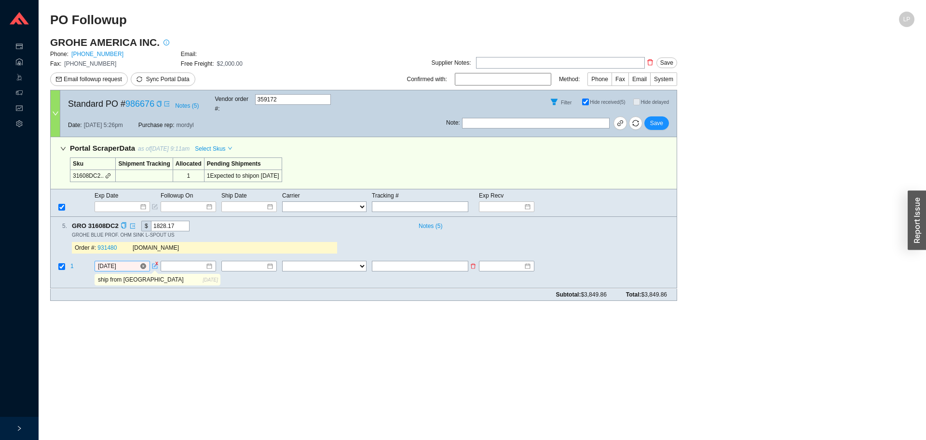
click at [117, 261] on input "[DATE]" at bounding box center [118, 266] width 41 height 10
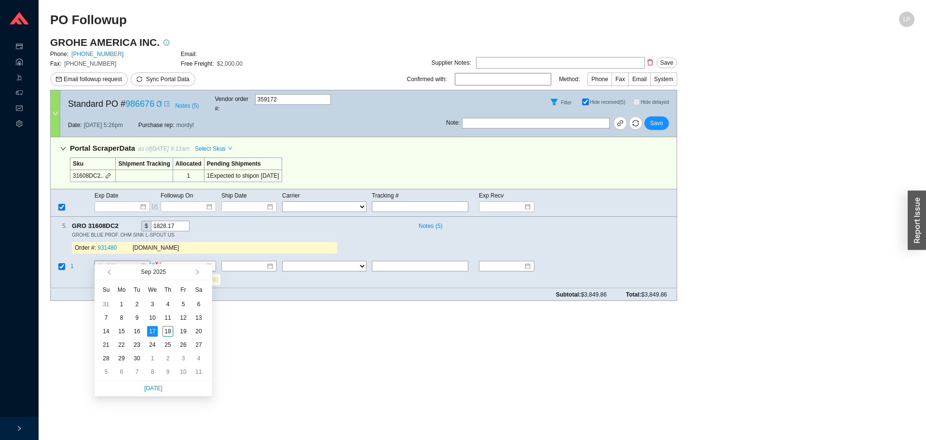
click at [133, 344] on div "23" at bounding box center [137, 344] width 11 height 11
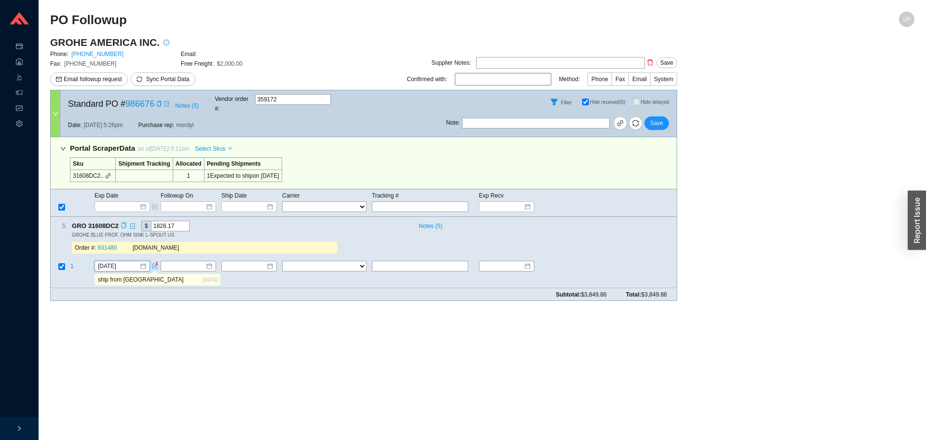
click at [124, 222] on icon "copy" at bounding box center [124, 225] width 6 height 6
click at [111, 245] on link "931480" at bounding box center [106, 248] width 19 height 7
click at [114, 261] on div "9/23/2025" at bounding box center [122, 266] width 55 height 11
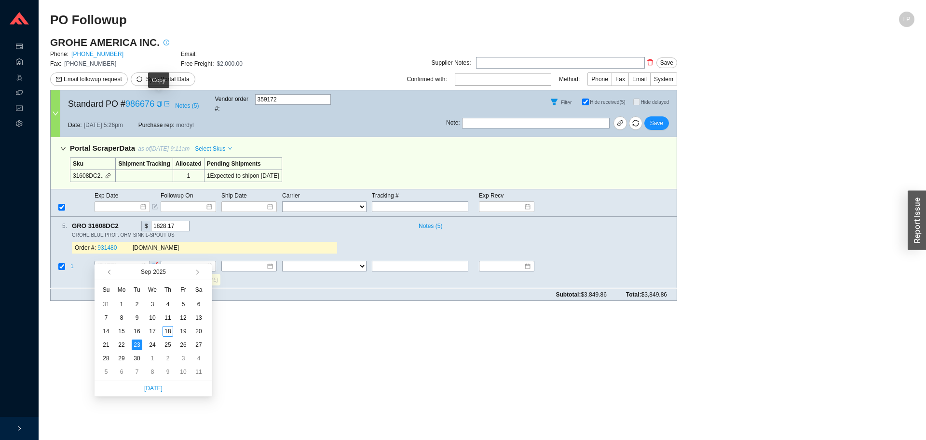
drag, startPoint x: 156, startPoint y: 102, endPoint x: 156, endPoint y: 91, distance: 10.6
click at [157, 102] on icon "copy" at bounding box center [159, 104] width 4 height 6
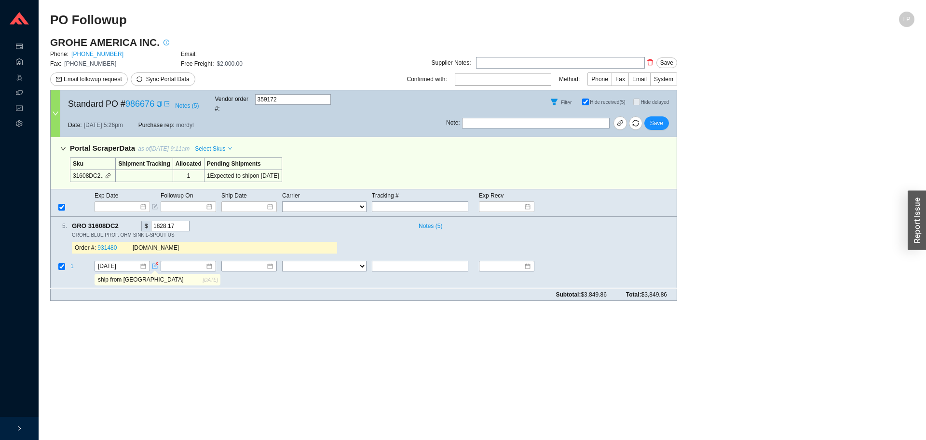
click at [123, 222] on icon "copy" at bounding box center [124, 225] width 6 height 6
click at [119, 243] on div "Order #: 931480" at bounding box center [104, 248] width 58 height 10
click at [103, 245] on link "931480" at bounding box center [106, 248] width 19 height 7
click at [110, 261] on input "9/23/2025" at bounding box center [118, 266] width 41 height 10
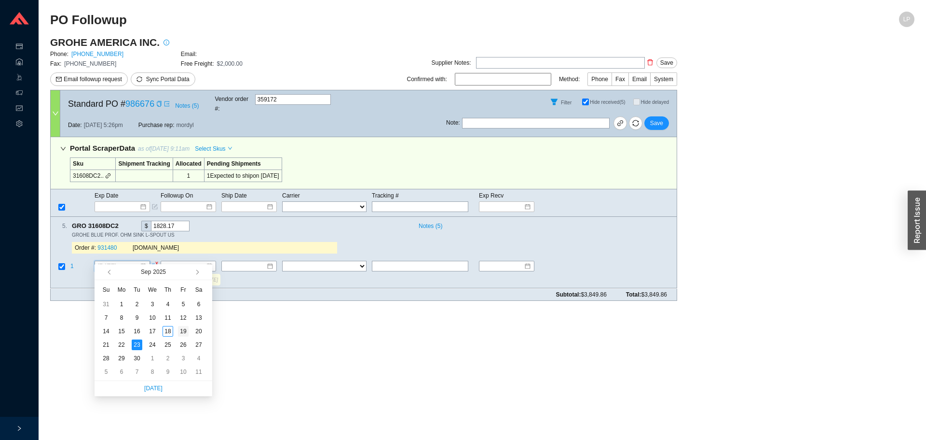
type input "9/19/2025"
drag, startPoint x: 181, startPoint y: 329, endPoint x: 151, endPoint y: 303, distance: 39.0
click at [181, 328] on div "19" at bounding box center [183, 331] width 11 height 11
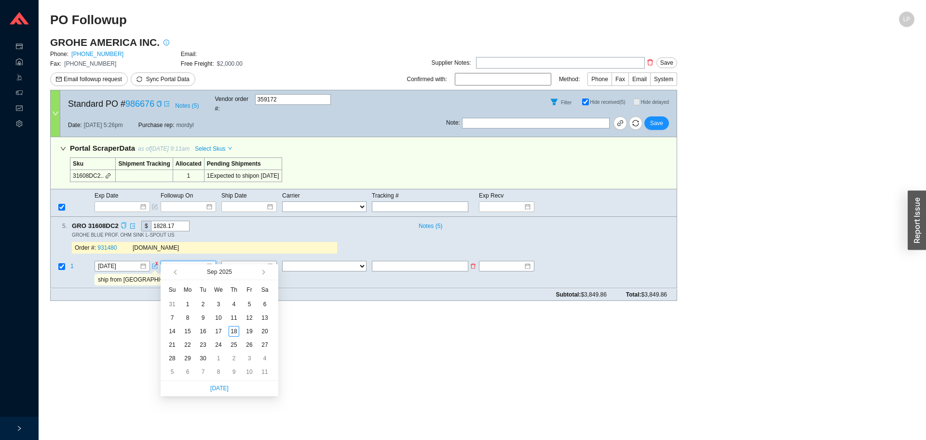
click at [172, 261] on input at bounding box center [184, 266] width 41 height 10
type input "9/19/2025"
click at [247, 330] on div "19" at bounding box center [249, 331] width 11 height 11
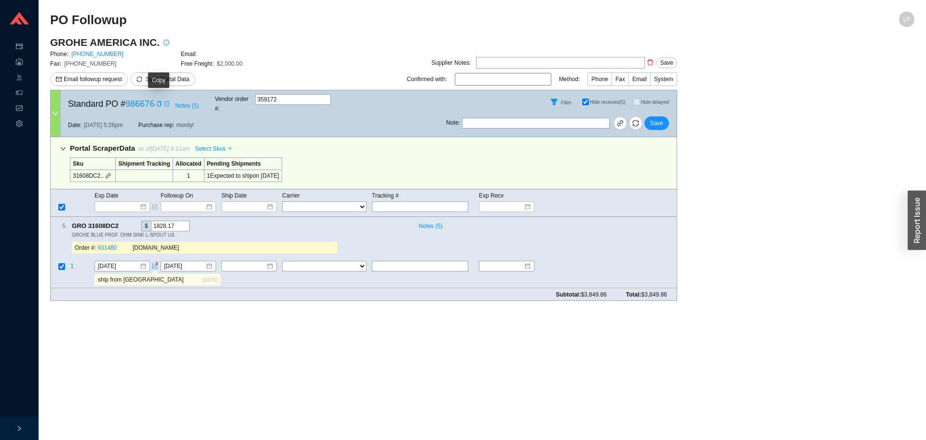
drag, startPoint x: 159, startPoint y: 104, endPoint x: 158, endPoint y: 12, distance: 92.2
click at [159, 102] on icon "copy" at bounding box center [159, 104] width 6 height 6
click at [122, 222] on icon "copy" at bounding box center [124, 225] width 6 height 6
click at [660, 118] on span "Save" at bounding box center [656, 123] width 13 height 10
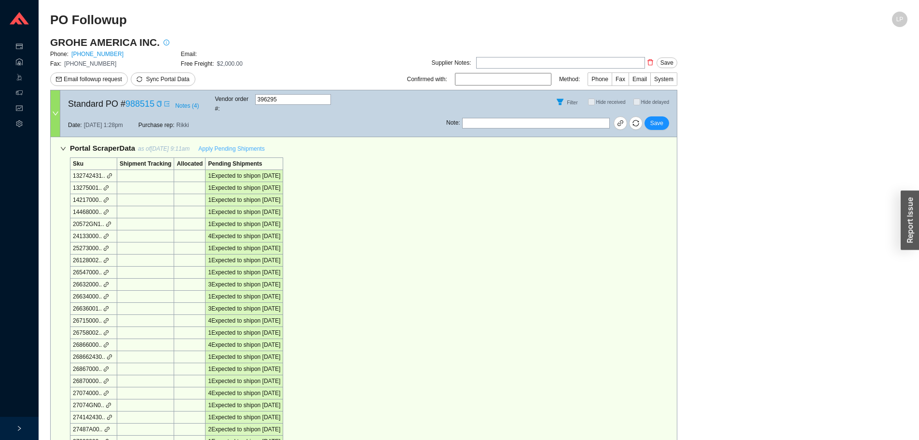
click at [238, 144] on span "Apply Pending Shipments" at bounding box center [231, 149] width 66 height 10
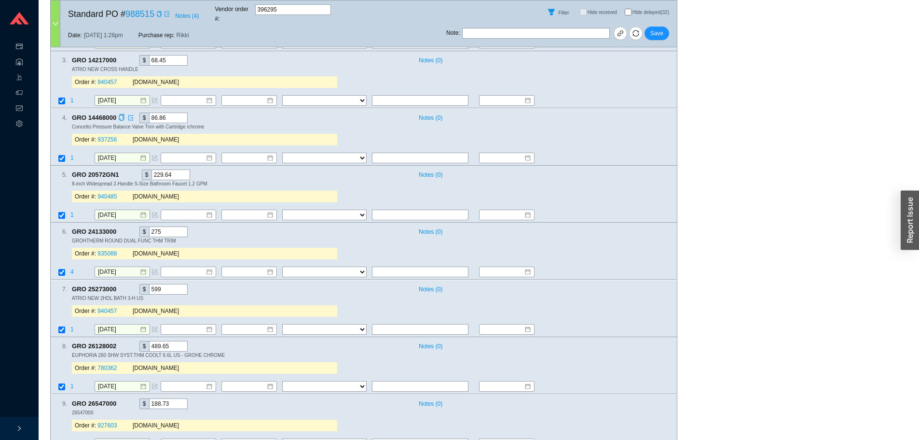
scroll to position [724, 0]
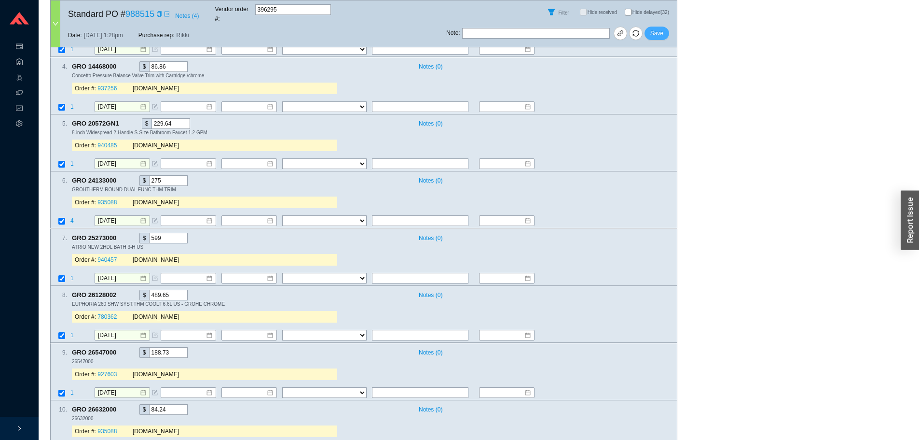
click at [664, 28] on button "Save" at bounding box center [657, 34] width 25 height 14
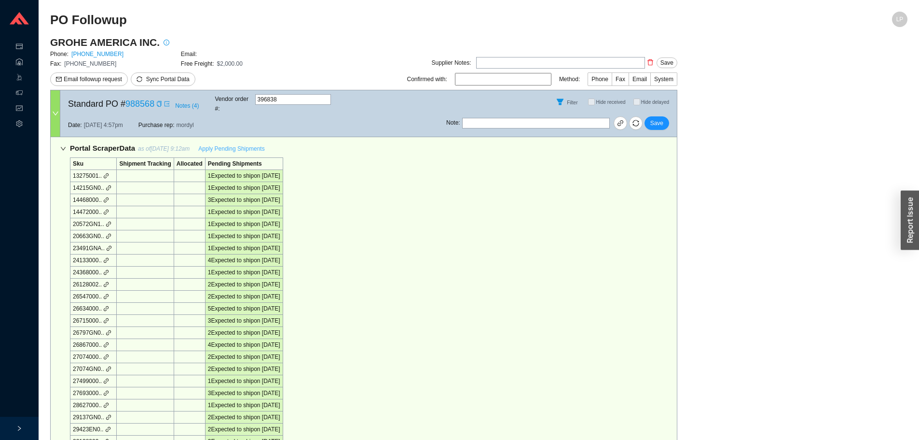
click at [236, 144] on span "Apply Pending Shipments" at bounding box center [231, 149] width 66 height 10
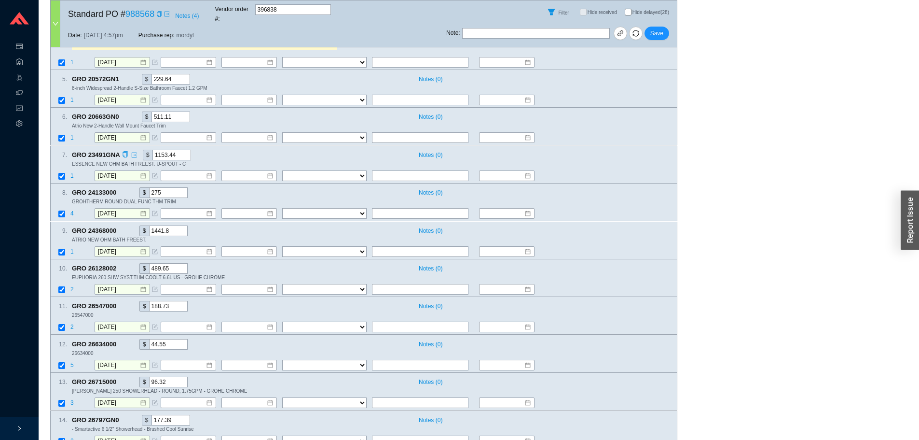
scroll to position [772, 0]
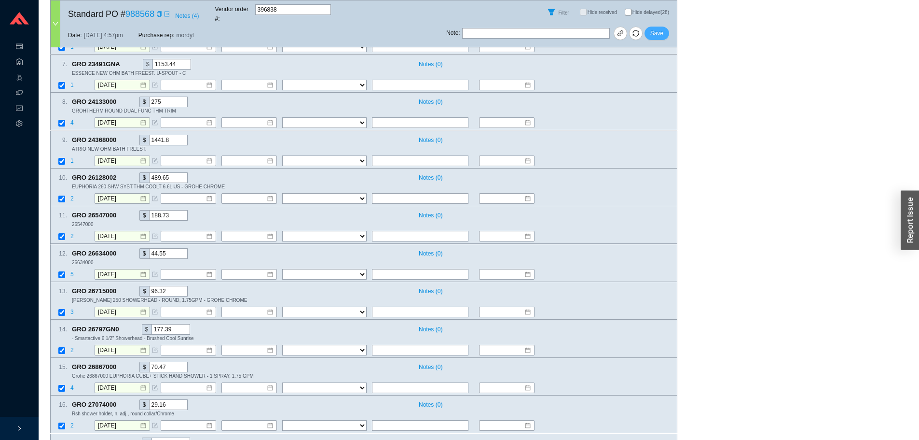
click at [664, 27] on button "Save" at bounding box center [657, 34] width 25 height 14
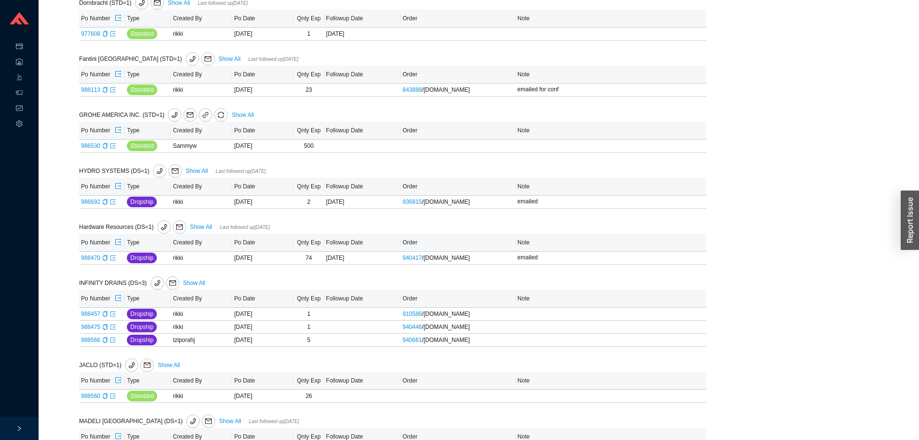
scroll to position [674, 0]
